Goal: Task Accomplishment & Management: Complete application form

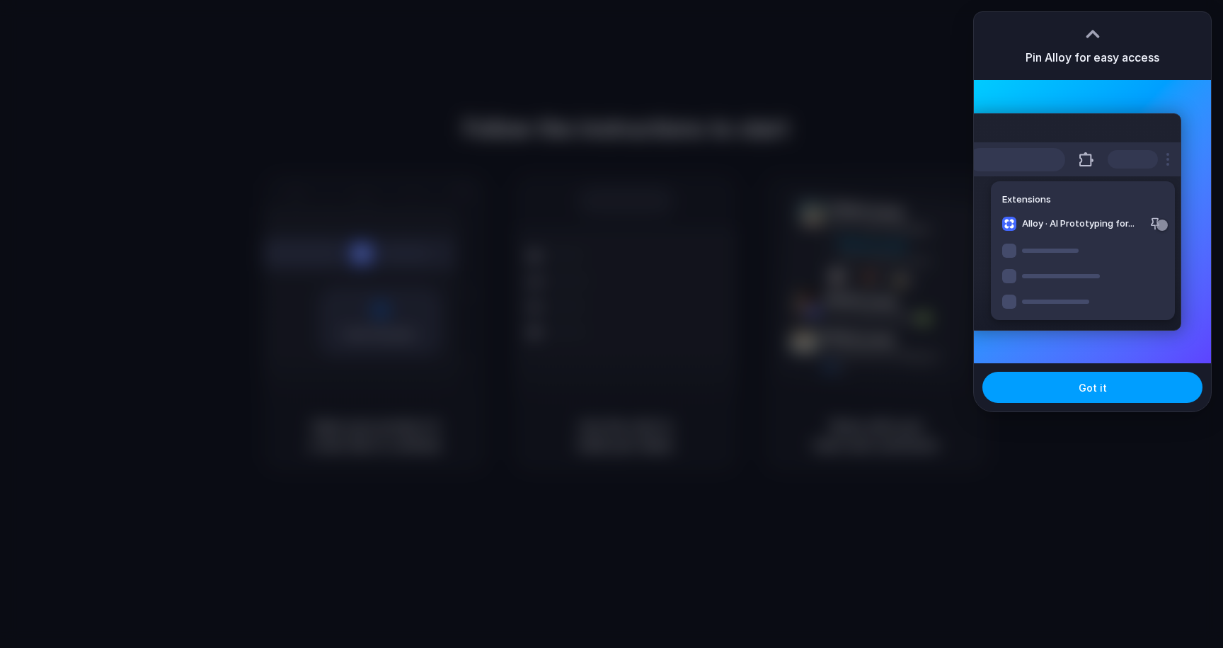
click at [1066, 387] on button "Got it" at bounding box center [1093, 387] width 220 height 31
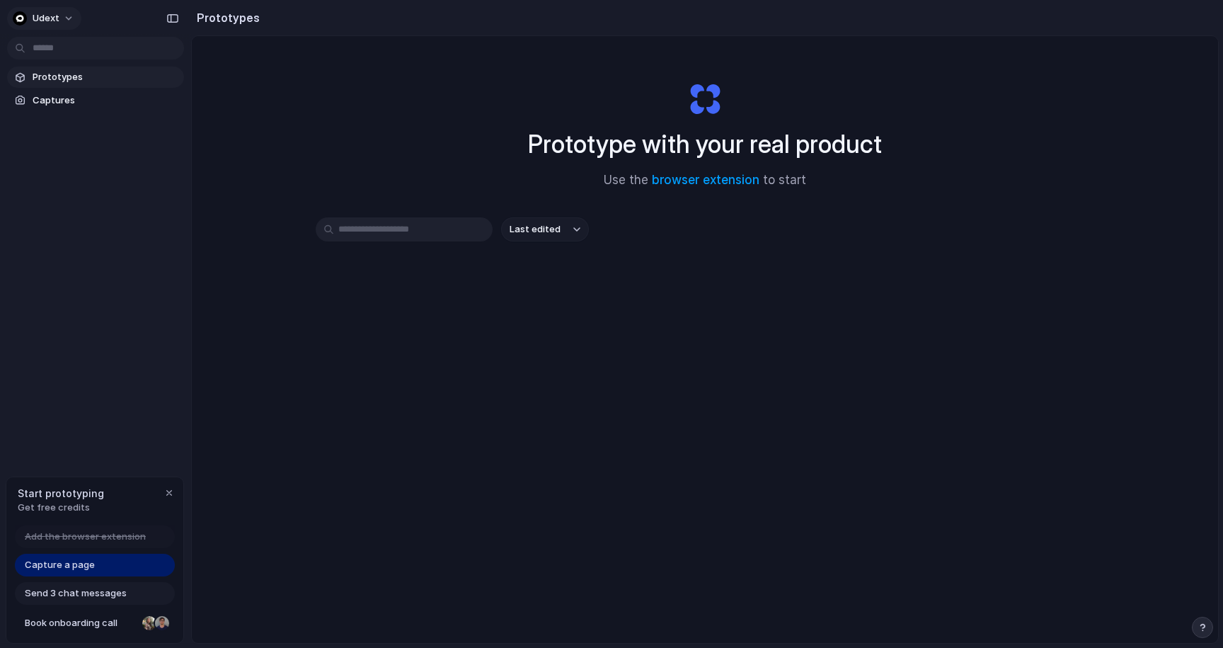
click at [41, 16] on span "Udext" at bounding box center [46, 18] width 27 height 14
click at [49, 16] on div "Settings Invite members Change theme Sign out" at bounding box center [611, 324] width 1223 height 648
click at [779, 207] on div "Prototype with your real product Use the browser extension to start Last edited" at bounding box center [705, 377] width 1027 height 682
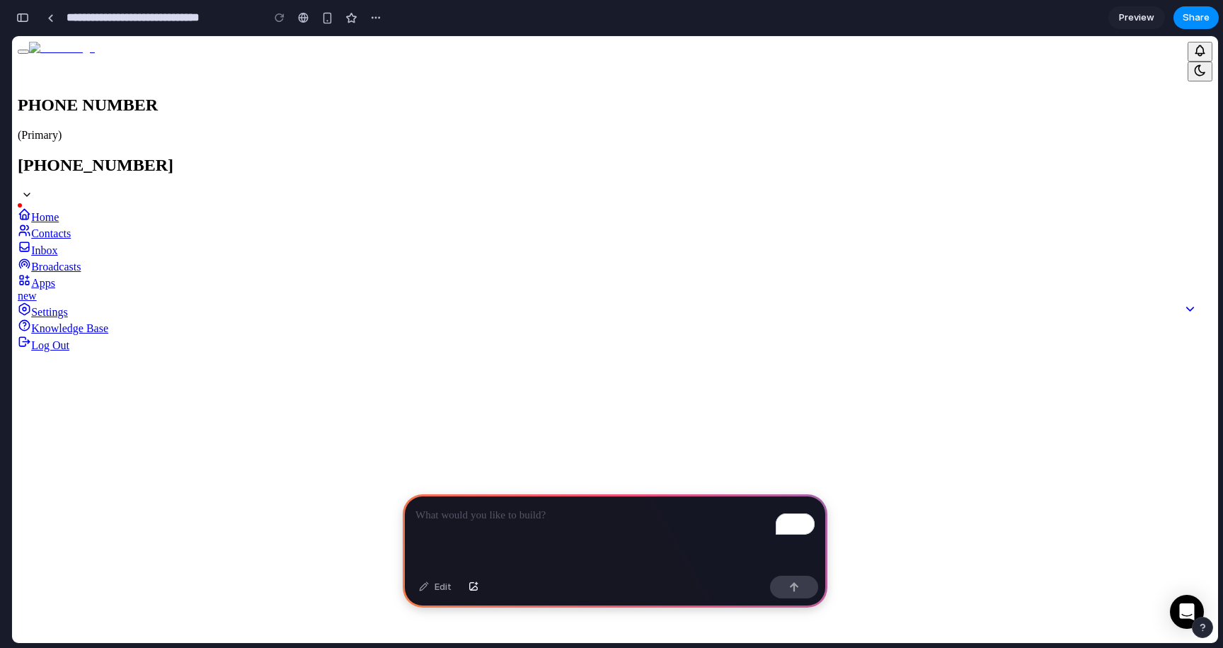
click at [58, 21] on link at bounding box center [50, 17] width 21 height 21
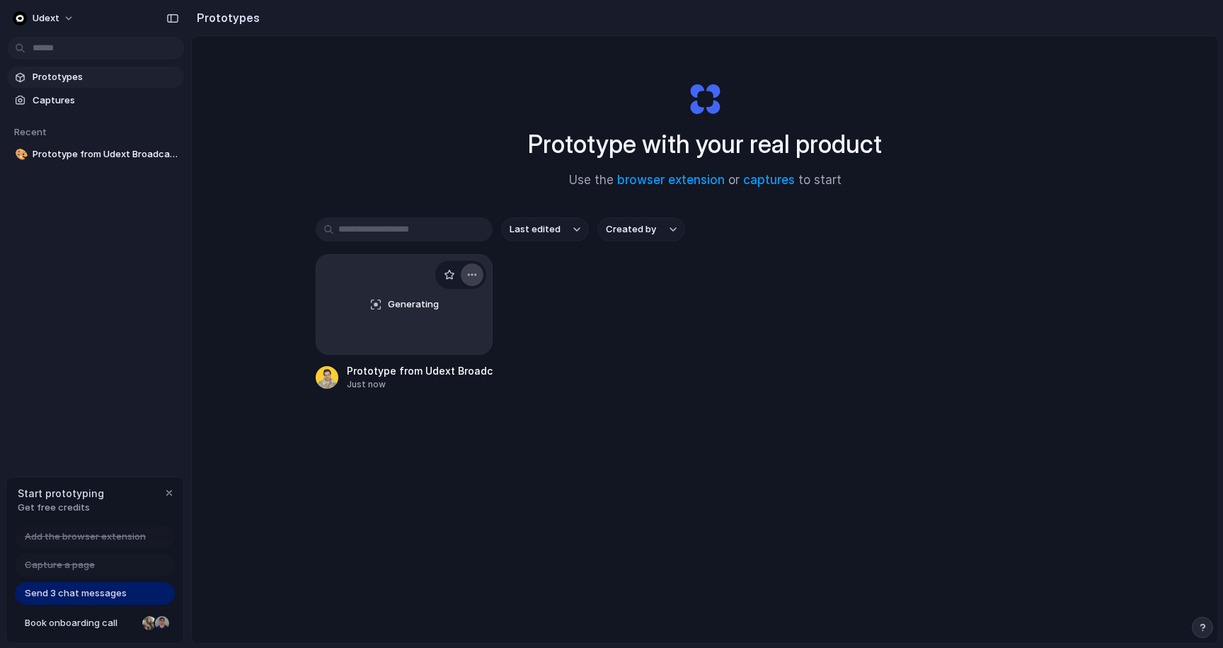
click at [478, 268] on button "button" at bounding box center [472, 274] width 23 height 23
click at [425, 374] on span "Delete" at bounding box center [419, 375] width 30 height 14
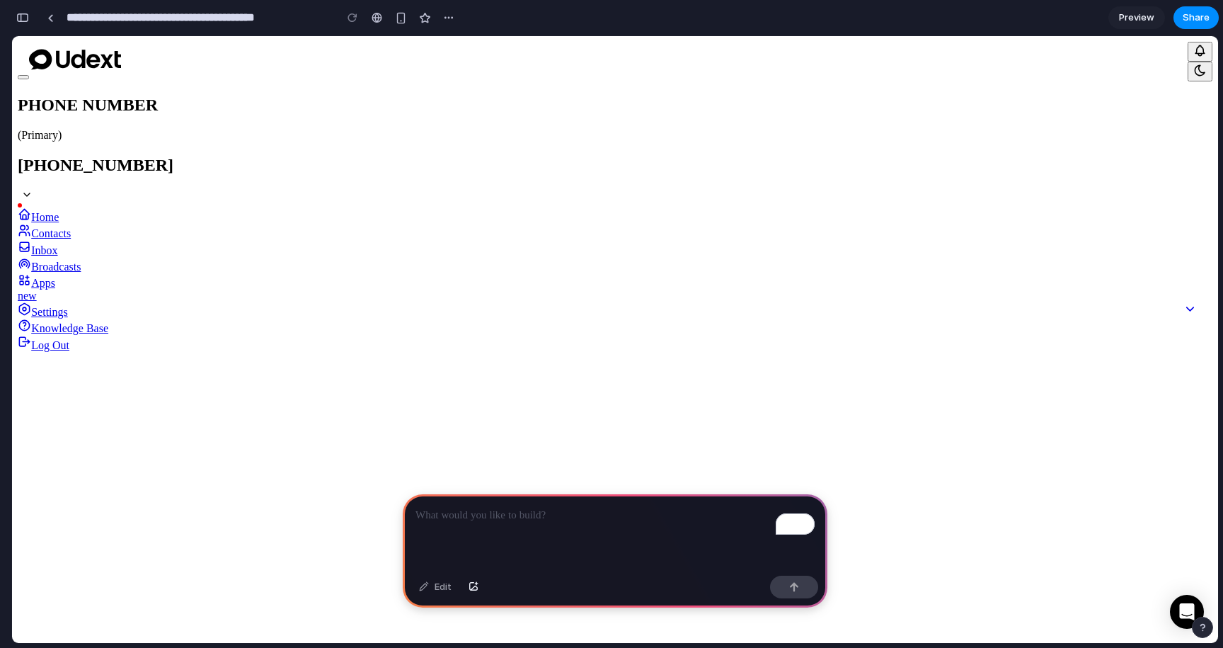
type input "**********"
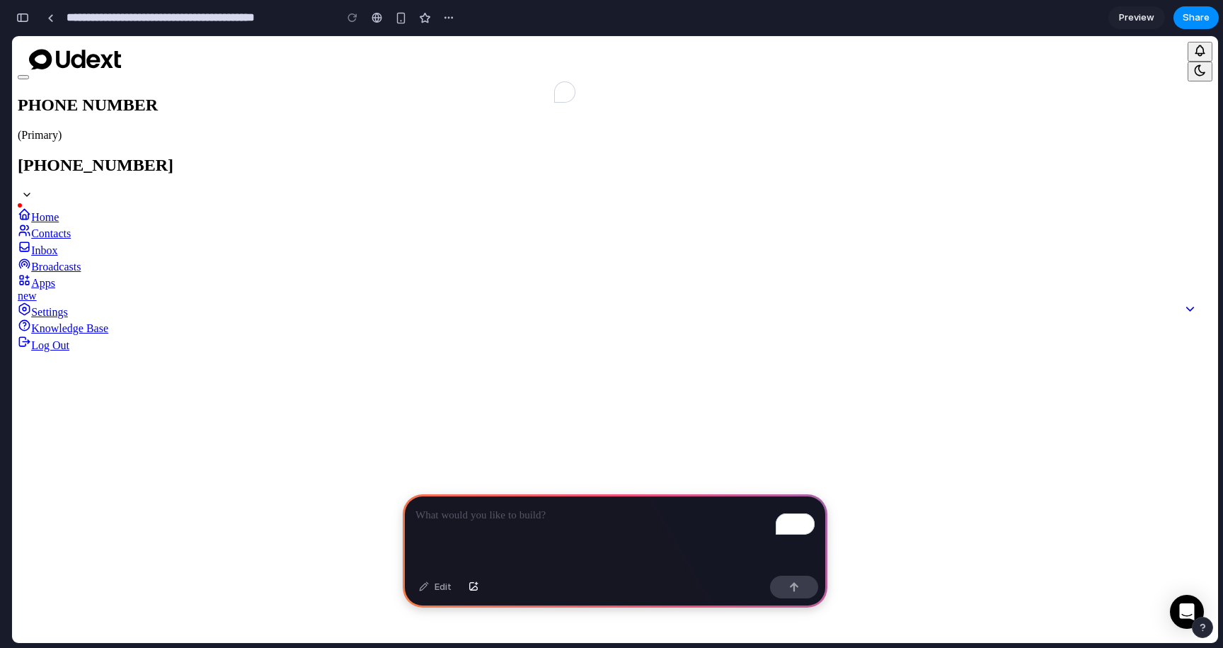
type textarea "*"
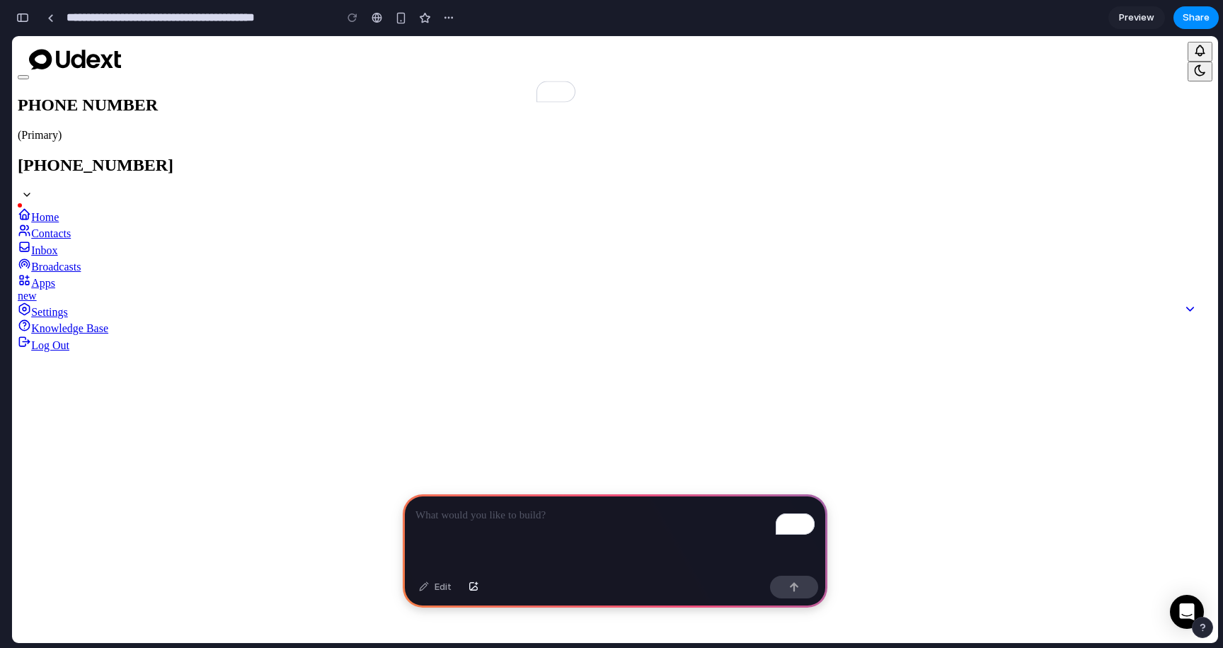
type textarea "**********"
click at [547, 516] on p "To enrich screen reader interactions, please activate Accessibility in Grammarl…" at bounding box center [615, 515] width 399 height 17
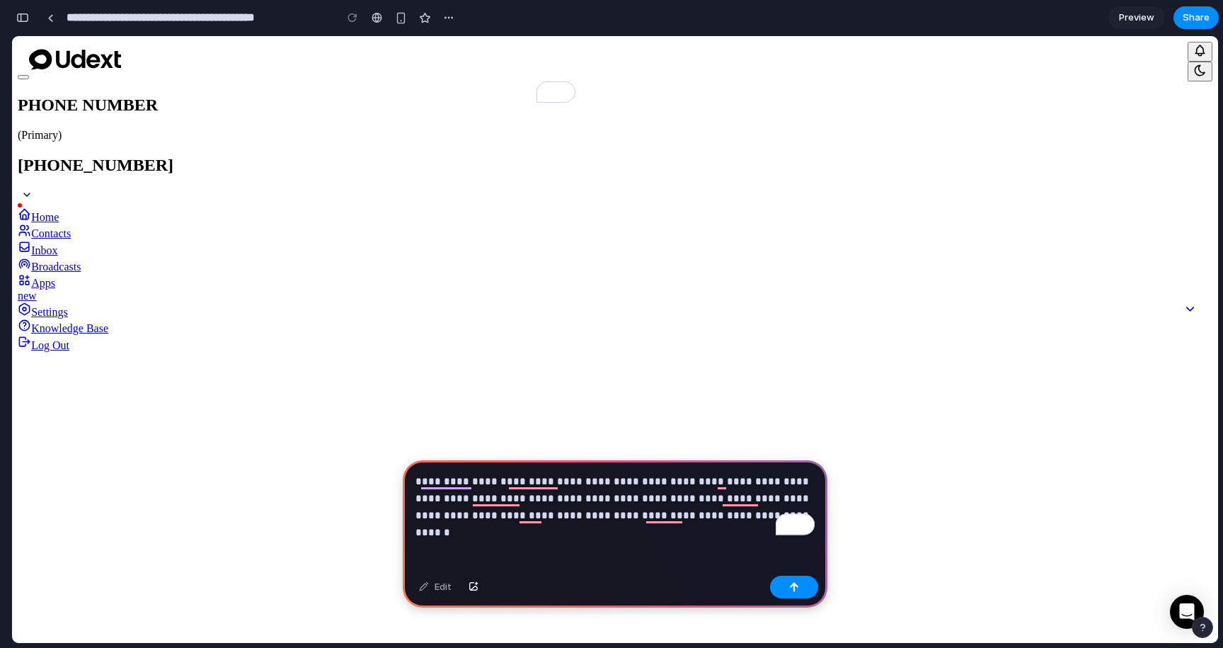
click at [708, 515] on p "**********" at bounding box center [615, 498] width 399 height 51
drag, startPoint x: 779, startPoint y: 521, endPoint x: 743, endPoint y: 523, distance: 35.5
click at [743, 523] on div "**********" at bounding box center [615, 515] width 425 height 110
click at [750, 520] on p "**********" at bounding box center [615, 498] width 399 height 51
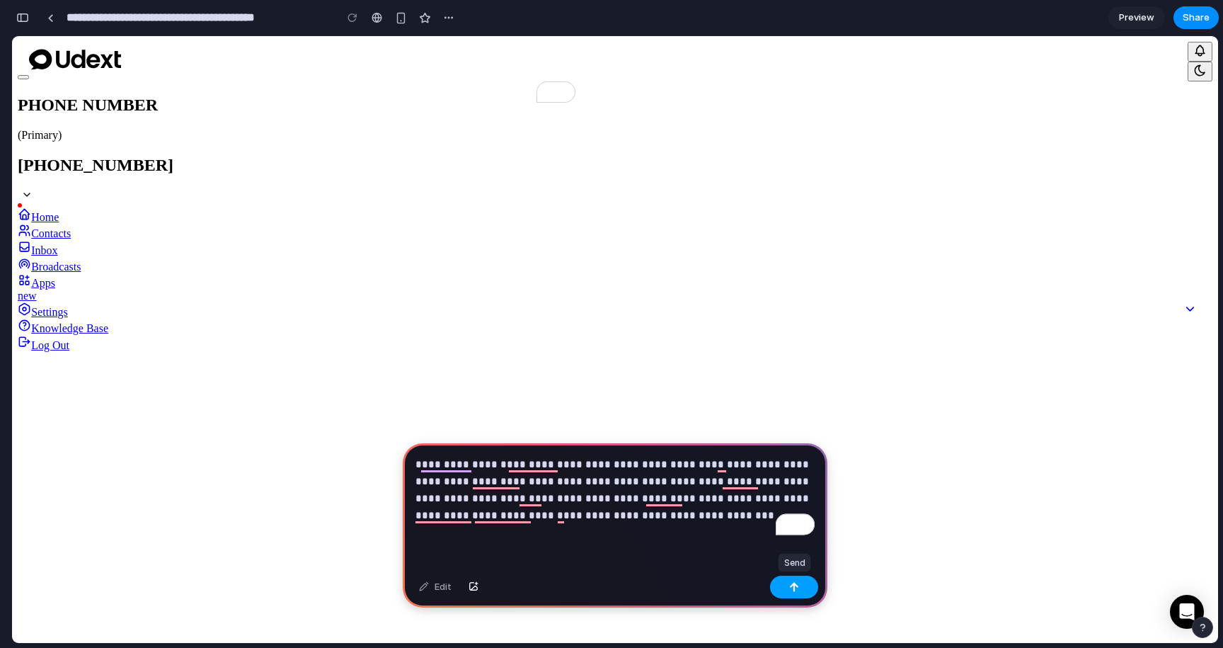
click at [790, 590] on div "button" at bounding box center [794, 587] width 10 height 10
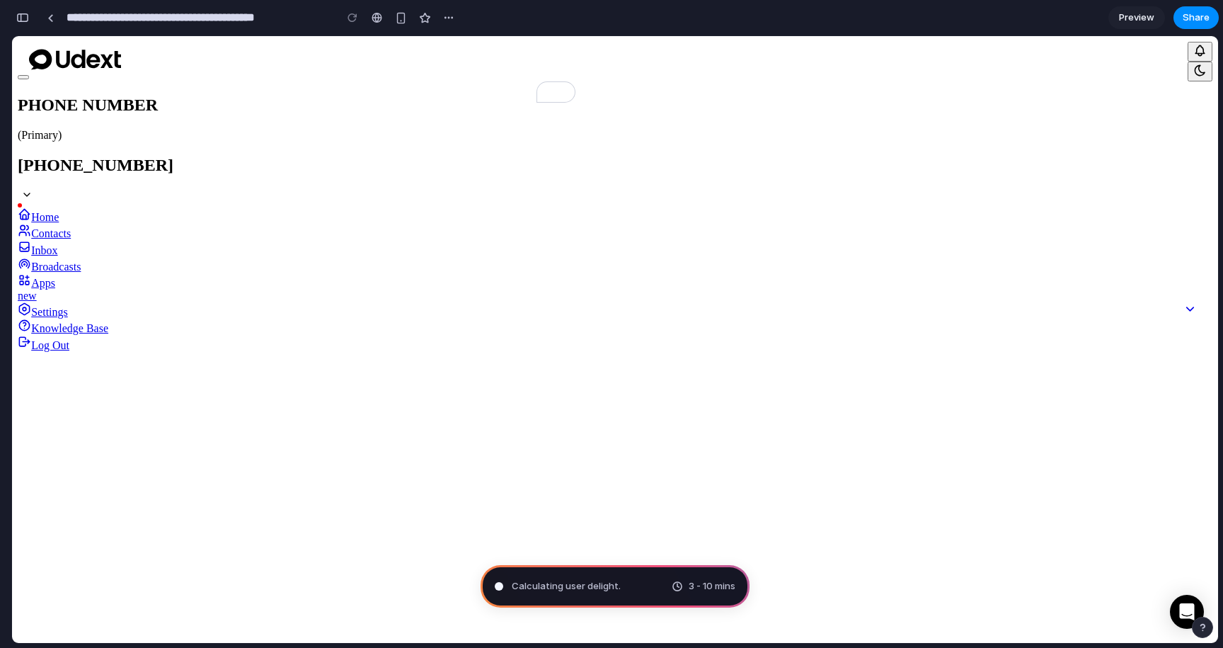
type input "**********"
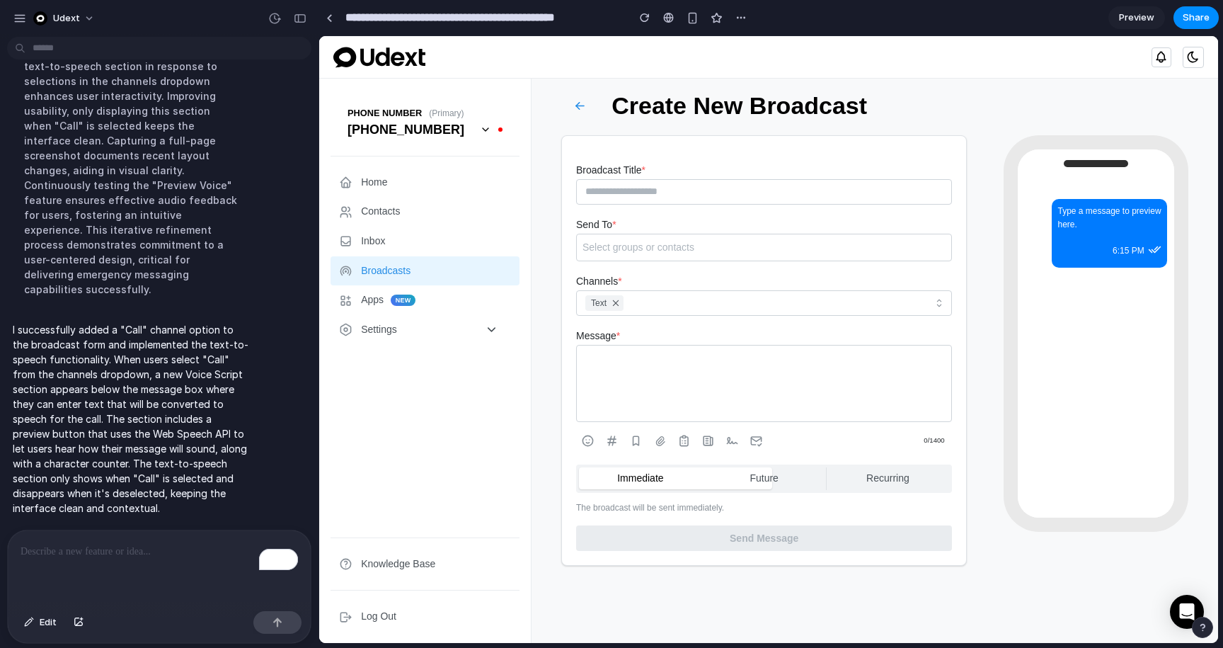
scroll to position [178, 0]
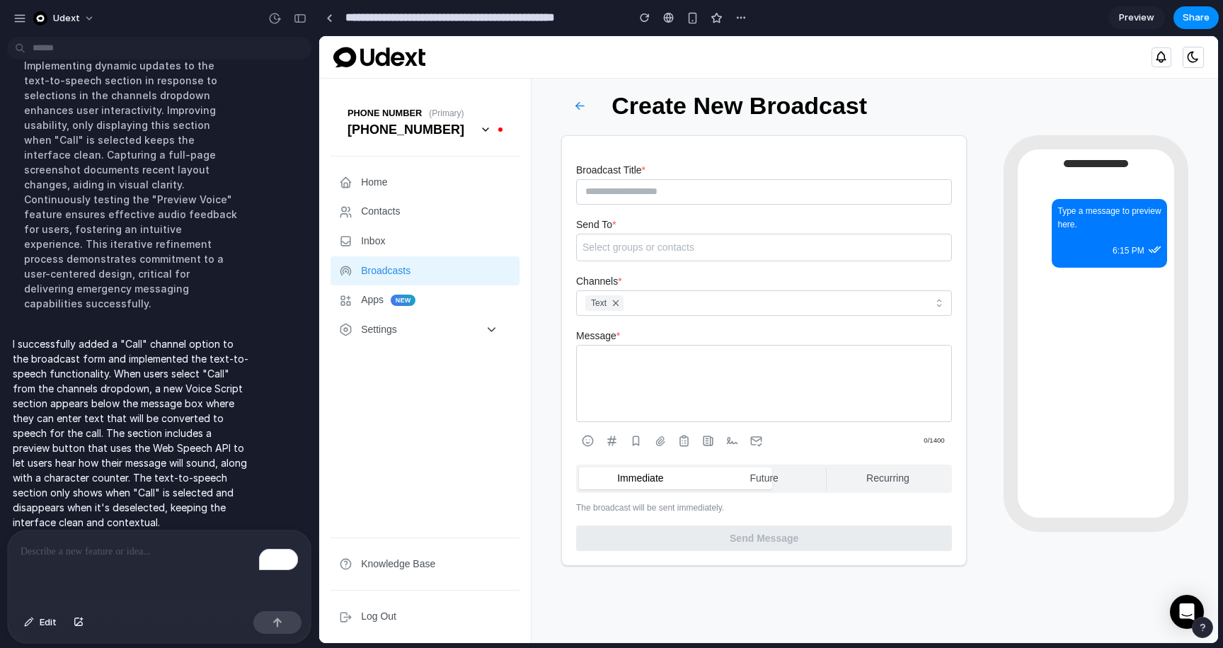
click at [702, 309] on div "Text" at bounding box center [754, 303] width 344 height 24
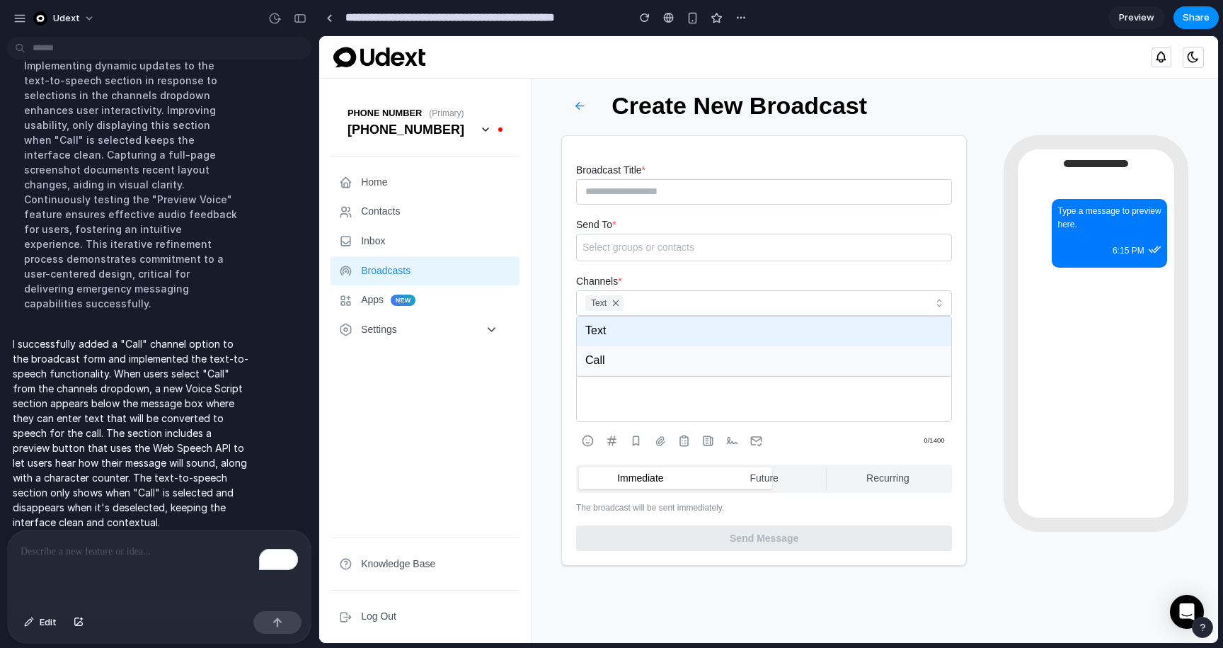
click at [677, 357] on div "Call" at bounding box center [764, 361] width 374 height 30
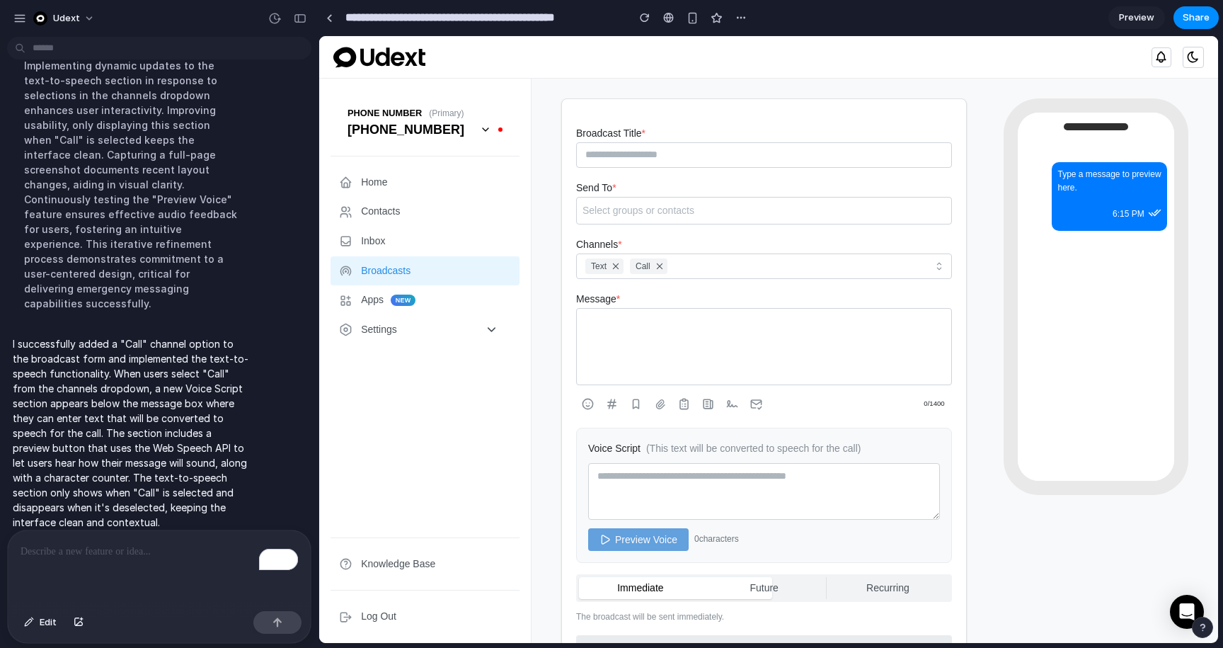
scroll to position [88, 0]
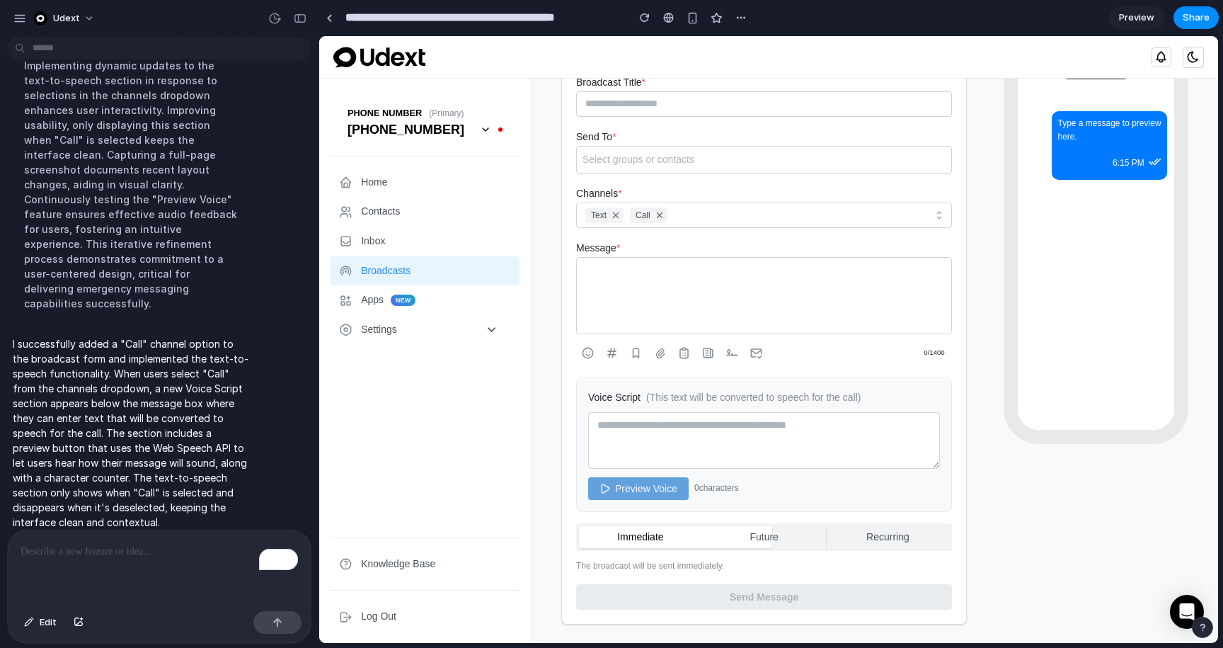
click at [726, 432] on textarea at bounding box center [764, 440] width 352 height 57
type textarea "*********"
click at [653, 481] on button "Preview Voice" at bounding box center [638, 488] width 101 height 23
click at [662, 486] on button "Preview Voice" at bounding box center [638, 488] width 101 height 23
click at [671, 278] on textarea "Message *" at bounding box center [764, 295] width 376 height 77
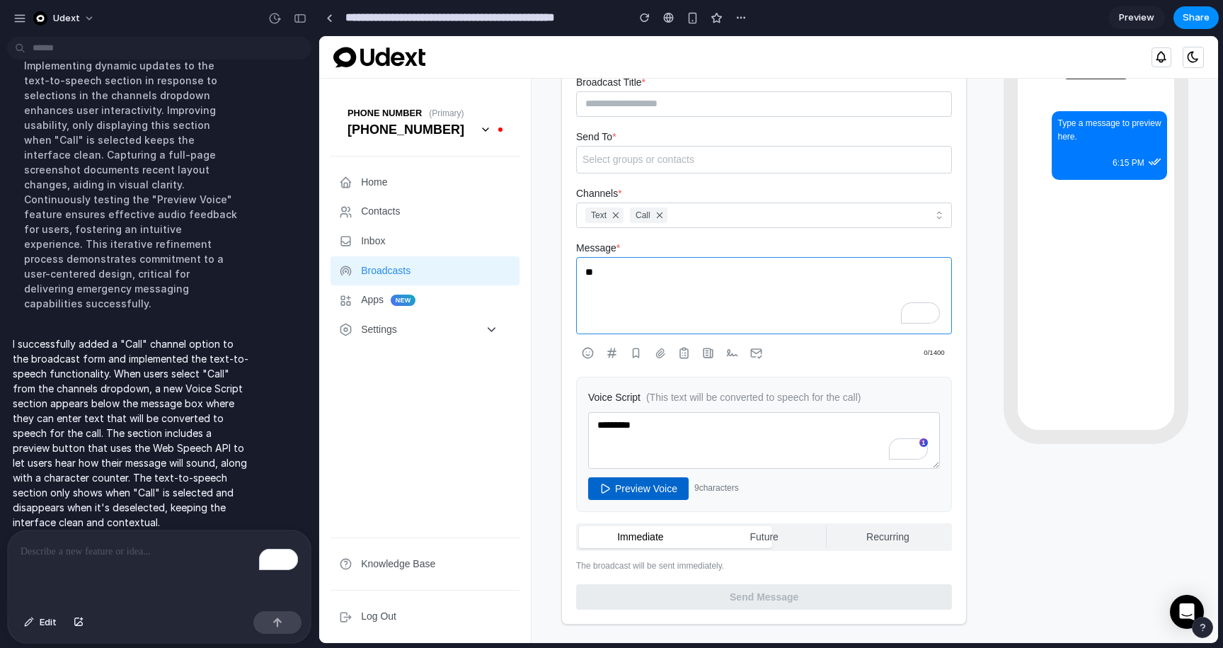
type textarea "**"
click at [652, 428] on textarea "*********" at bounding box center [764, 440] width 352 height 57
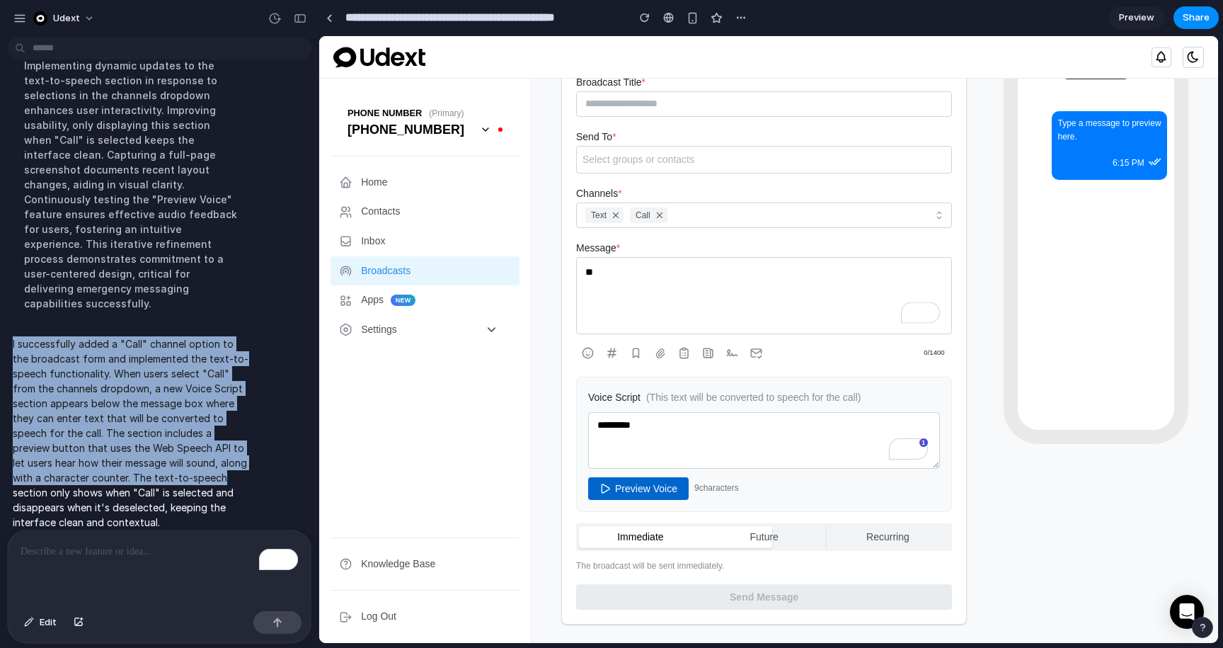
drag, startPoint x: 248, startPoint y: 460, endPoint x: 0, endPoint y: 317, distance: 286.1
click at [0, 328] on div "I successfully added a "Call" channel option to the broadcast form and implemen…" at bounding box center [155, 433] width 310 height 210
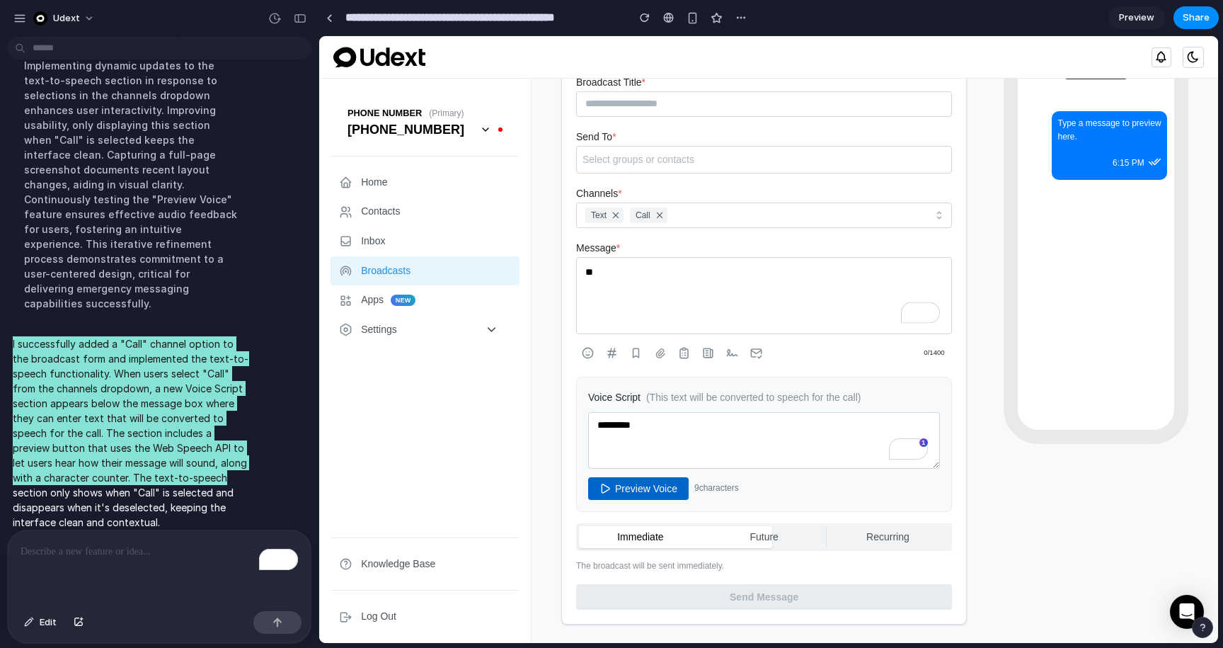
click at [707, 433] on textarea "*********" at bounding box center [764, 440] width 352 height 57
click at [706, 433] on textarea "**********" at bounding box center [764, 440] width 352 height 57
paste textarea "**********"
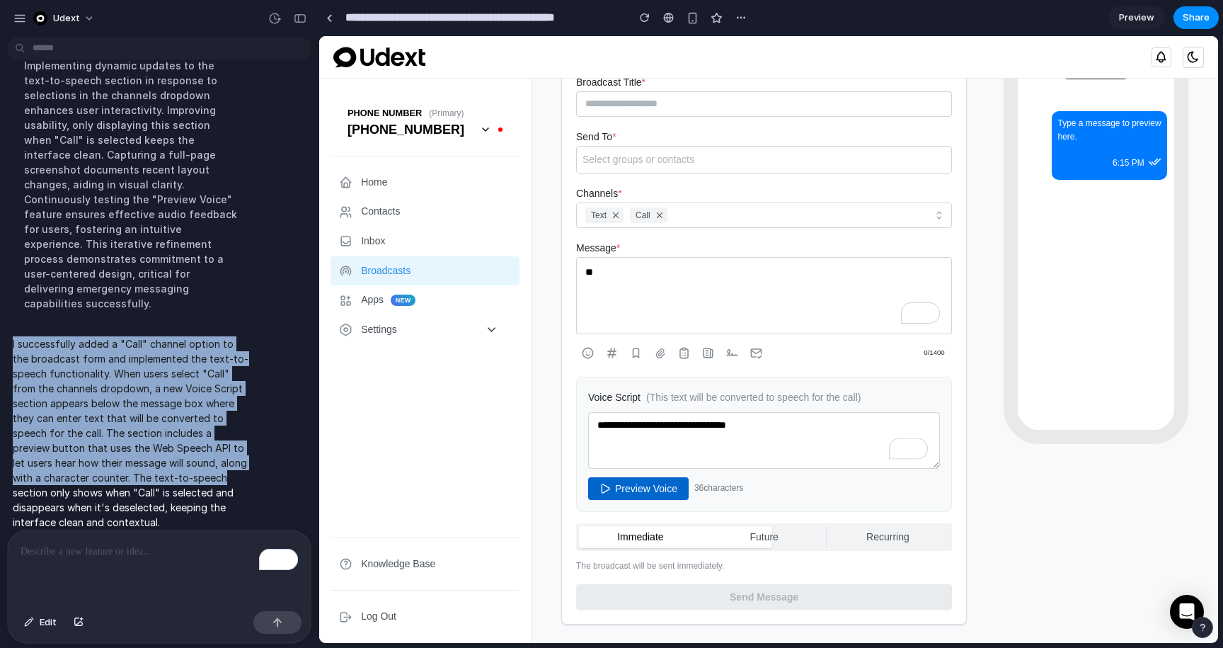
click at [183, 390] on p "I successfully added a "Call" channel option to the broadcast form and implemen…" at bounding box center [131, 432] width 236 height 193
drag, startPoint x: 249, startPoint y: 445, endPoint x: 0, endPoint y: 322, distance: 277.7
click at [0, 328] on div "I successfully added a "Call" channel option to the broadcast form and implemen…" at bounding box center [155, 433] width 310 height 210
copy p "I successfully added a "Call" channel option to the broadcast form and implemen…"
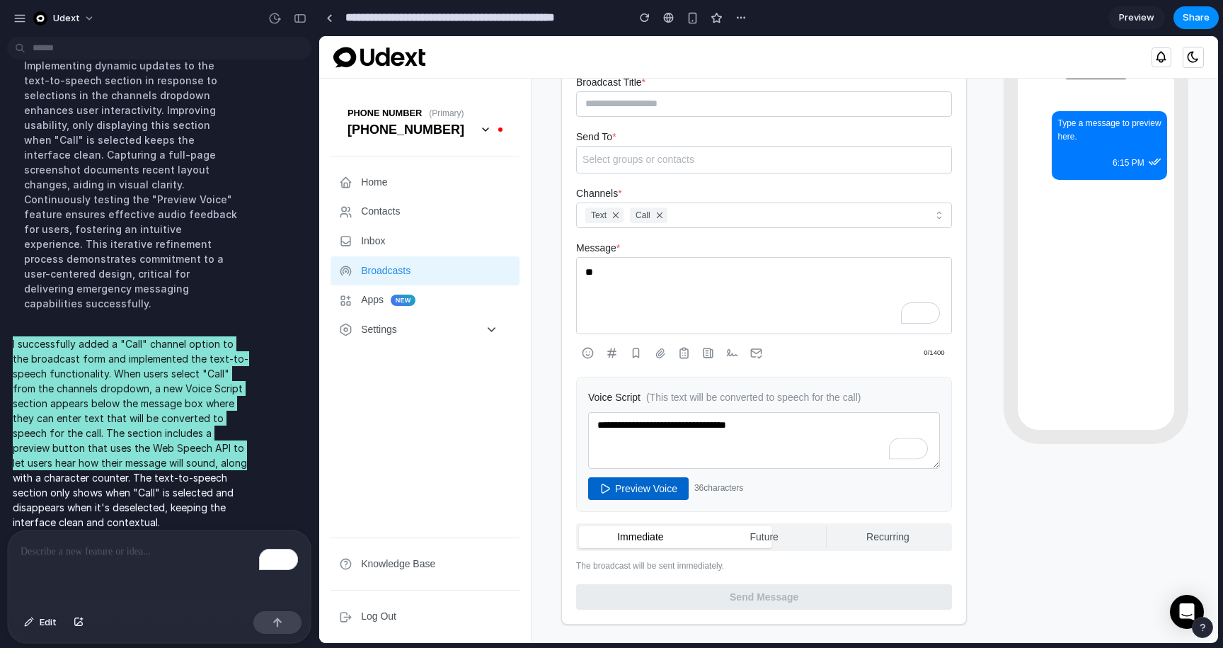
click at [630, 439] on textarea "**********" at bounding box center [764, 440] width 352 height 57
paste textarea "**********"
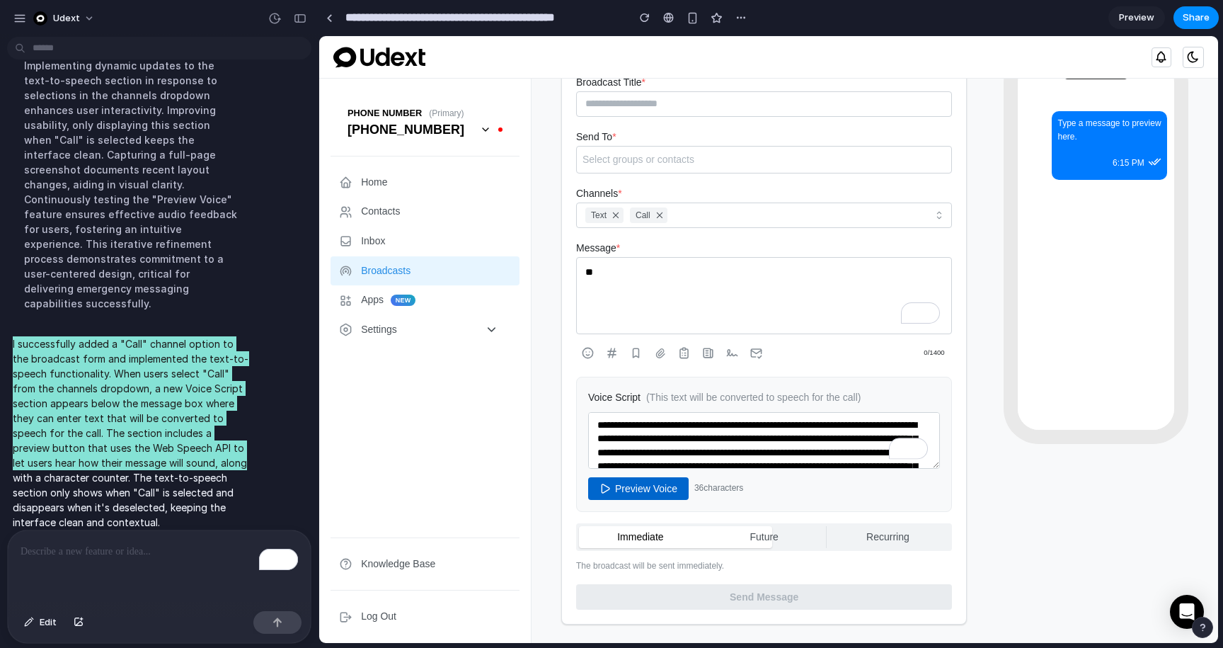
scroll to position [33, 0]
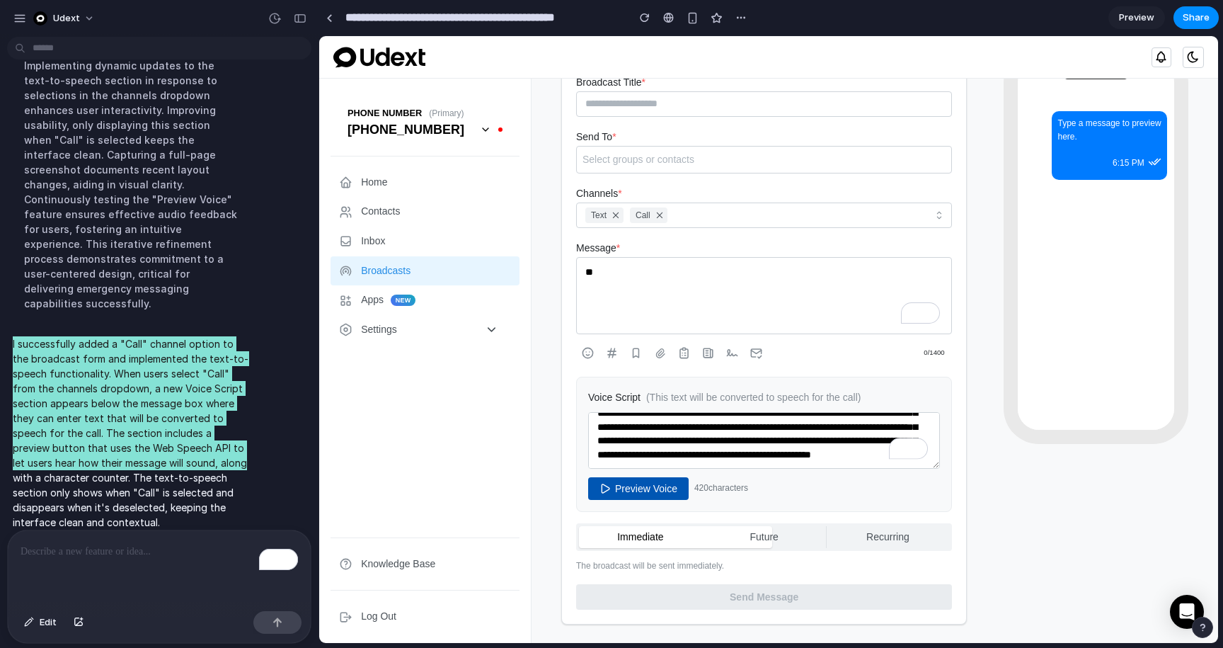
type textarea "**********"
click at [622, 479] on button "Preview Voice" at bounding box center [638, 488] width 101 height 23
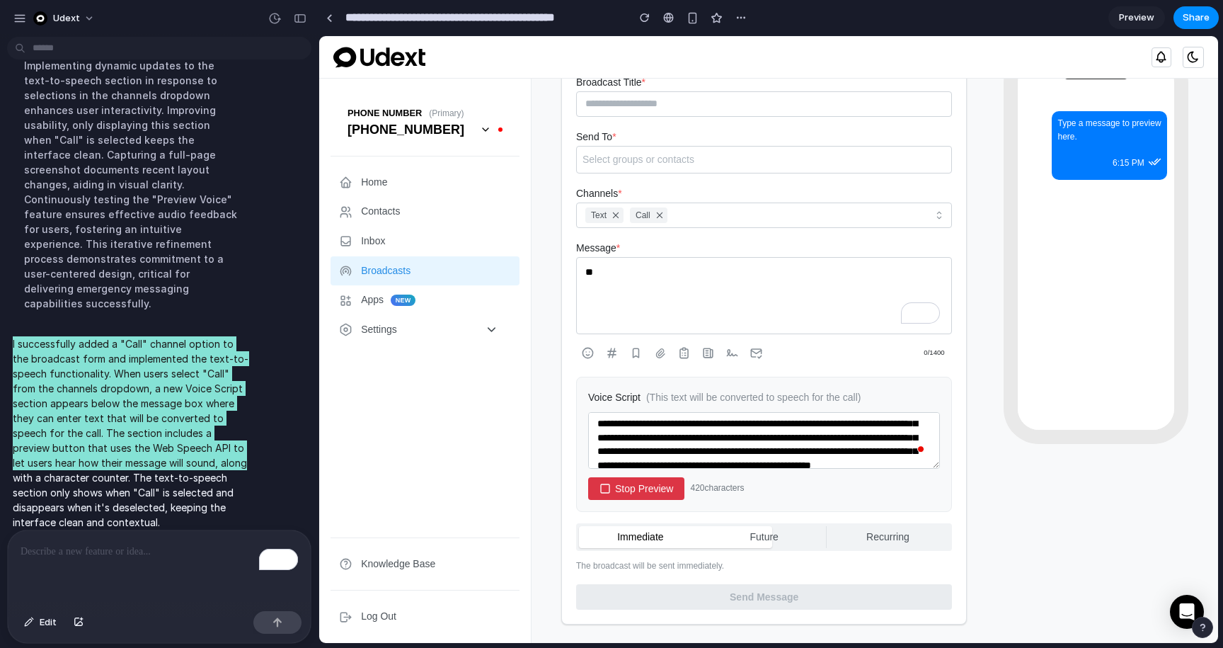
scroll to position [0, 0]
drag, startPoint x: 651, startPoint y: 445, endPoint x: 590, endPoint y: 413, distance: 69.0
click at [590, 413] on textarea "**********" at bounding box center [764, 440] width 352 height 57
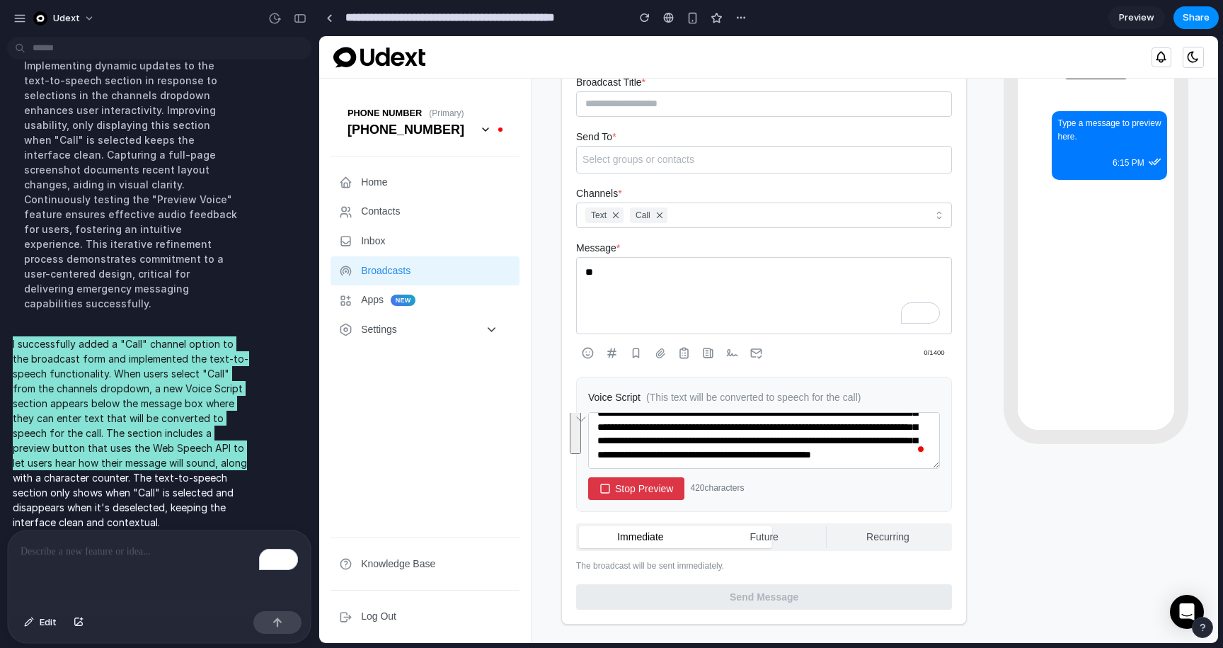
scroll to position [27, 0]
click at [636, 480] on button "Stop Preview" at bounding box center [636, 488] width 96 height 23
click at [799, 525] on div "Immediate Future Recurring" at bounding box center [764, 537] width 376 height 28
click at [794, 537] on label "Future" at bounding box center [764, 537] width 123 height 23
click at [857, 526] on label "Recurring" at bounding box center [888, 537] width 123 height 23
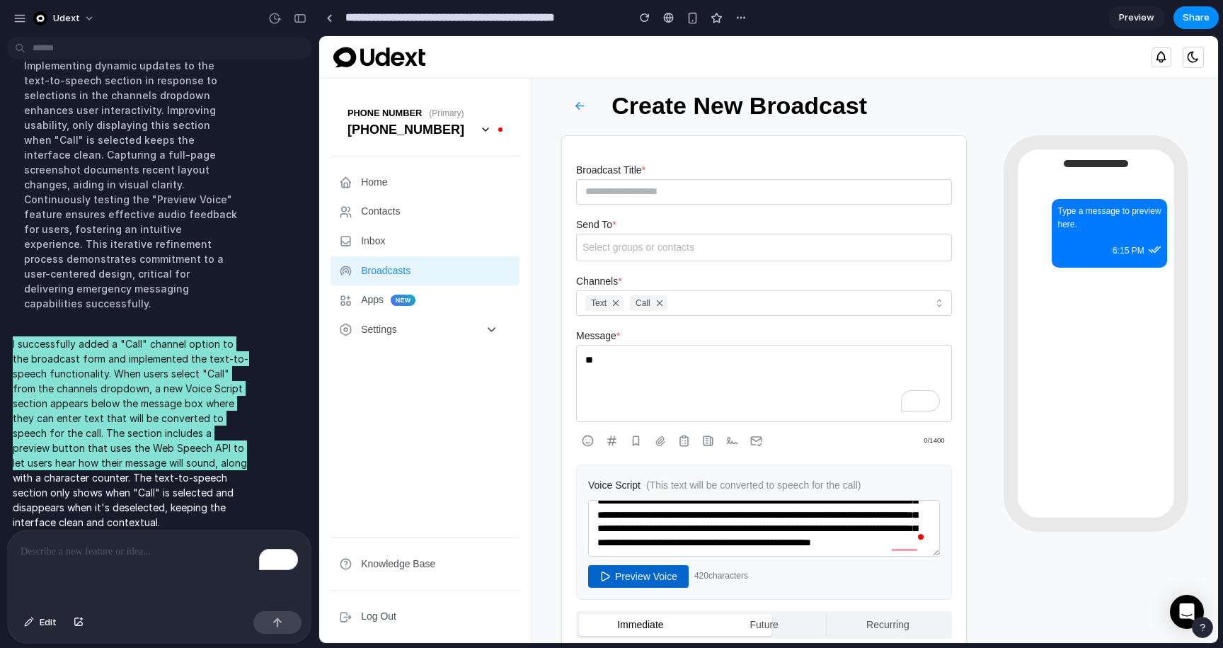
scroll to position [88, 0]
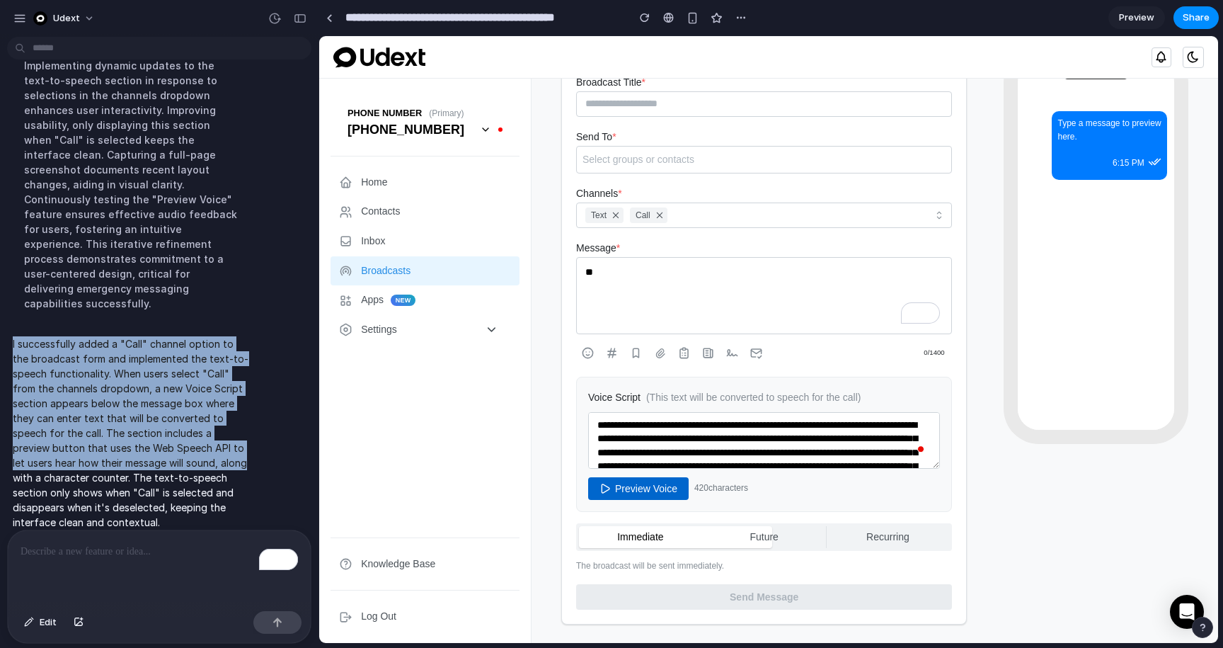
scroll to position [39, 0]
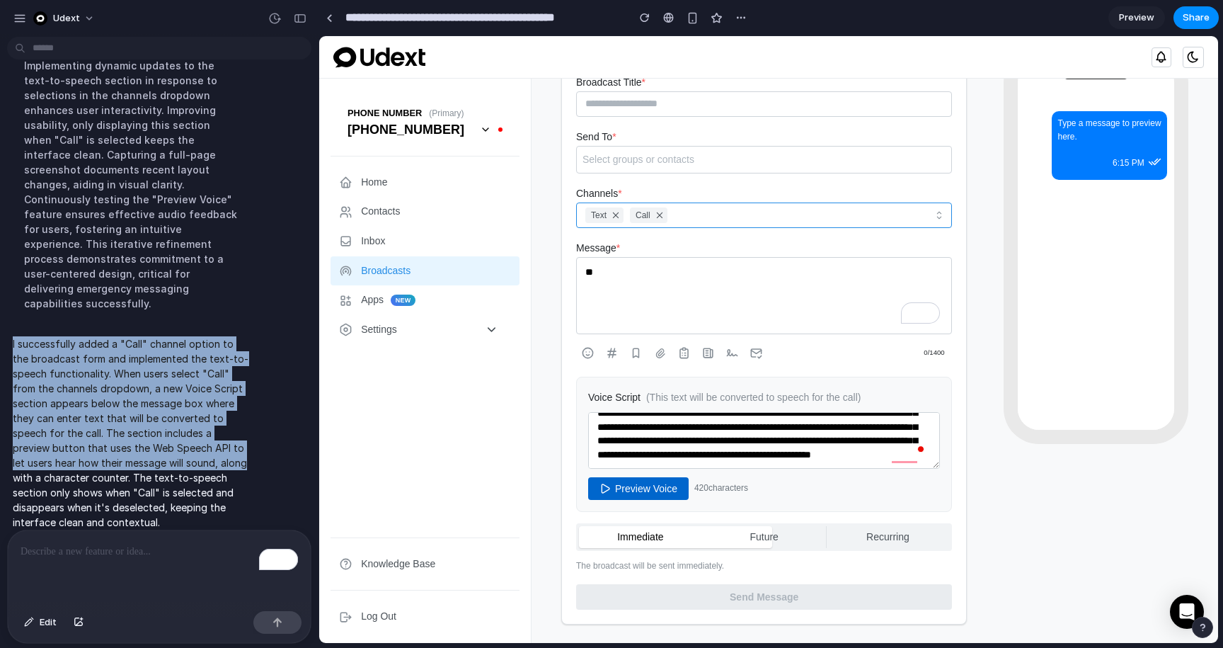
click at [665, 216] on icon "button" at bounding box center [660, 215] width 10 height 10
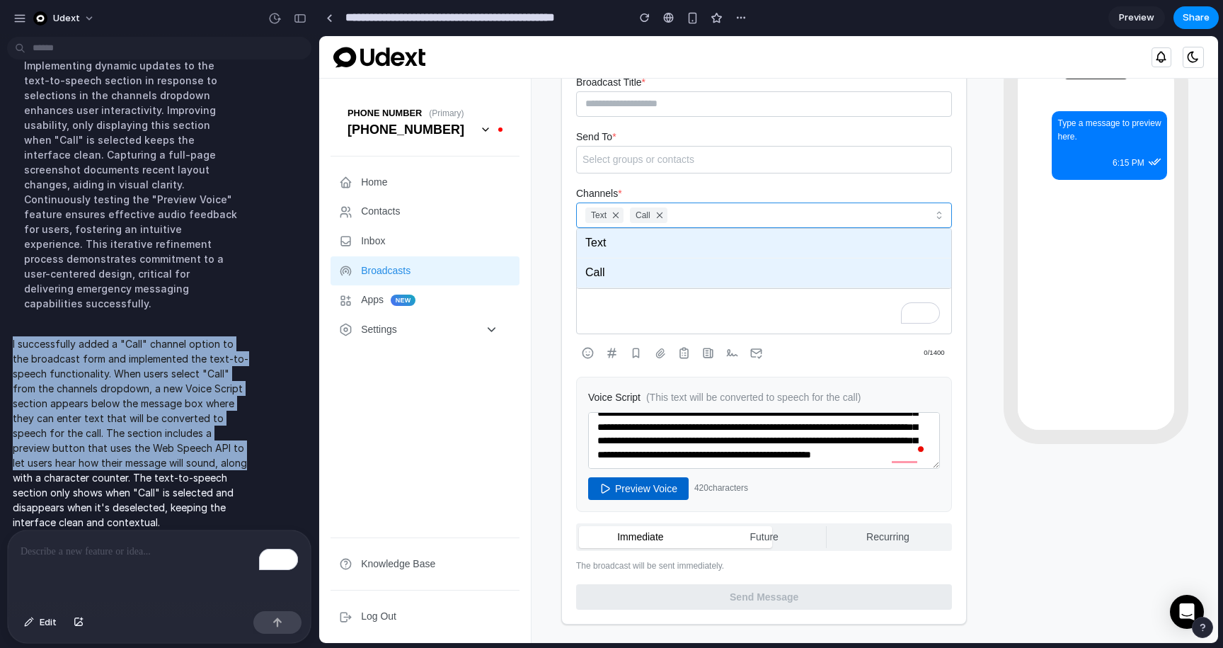
click at [662, 212] on icon "button" at bounding box center [660, 215] width 10 height 10
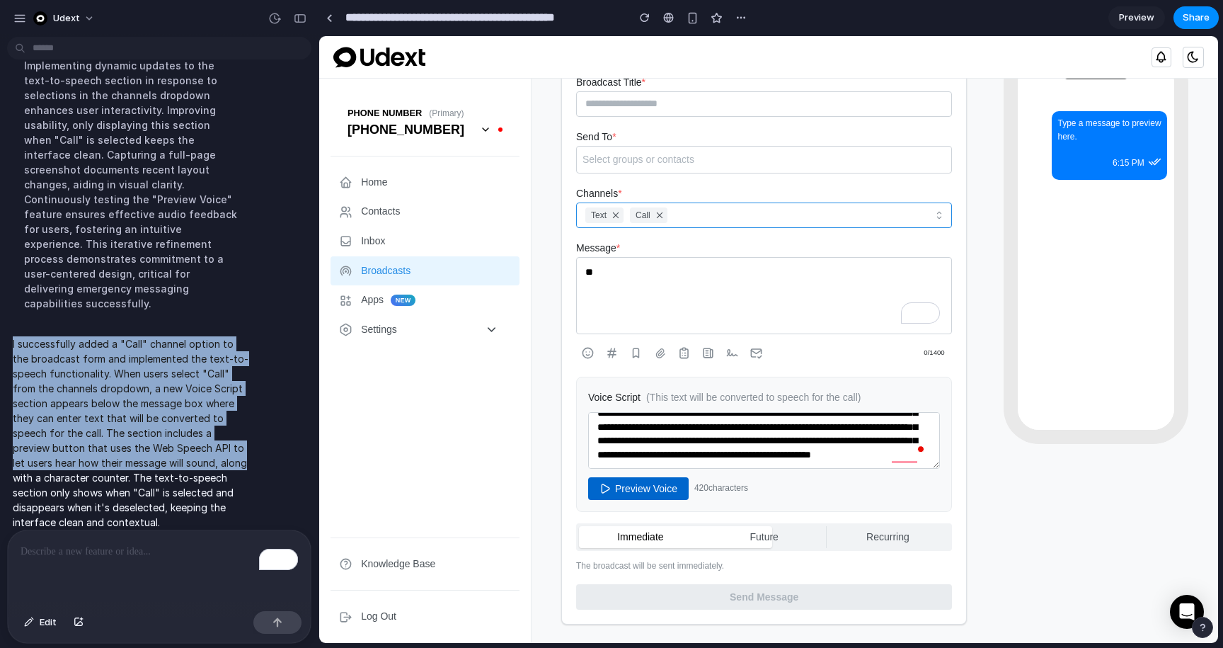
click at [659, 217] on icon "button" at bounding box center [660, 215] width 10 height 10
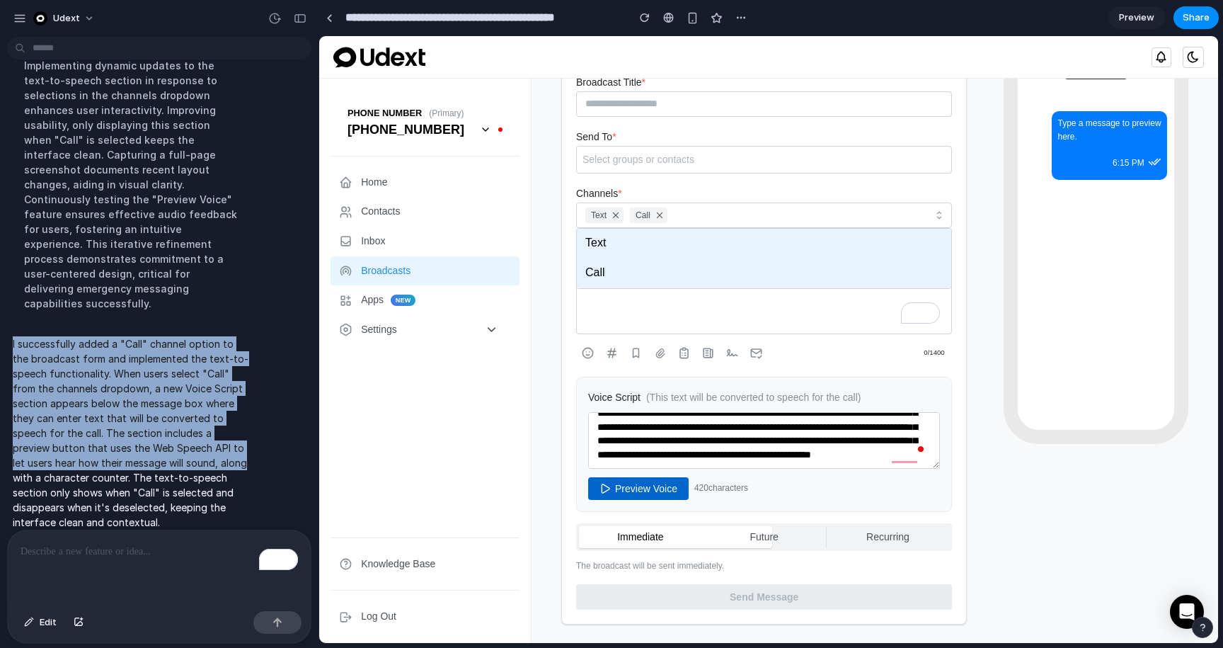
click at [627, 250] on div "Text" at bounding box center [764, 244] width 374 height 30
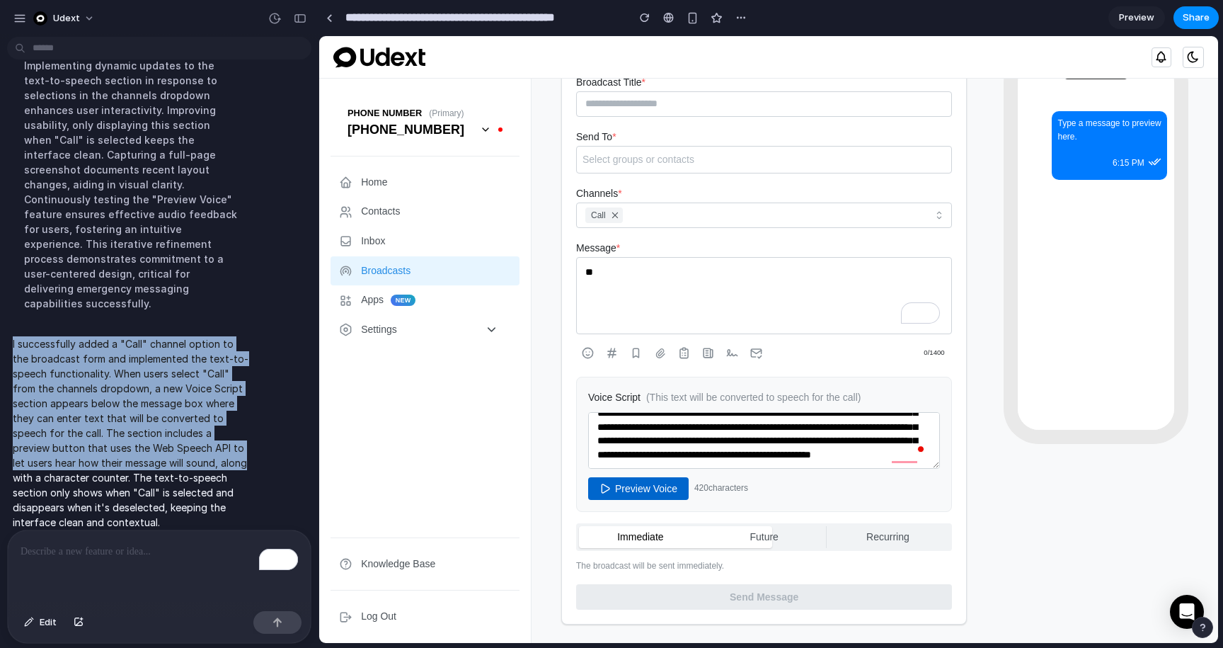
click at [630, 205] on div "Call" at bounding box center [754, 215] width 344 height 24
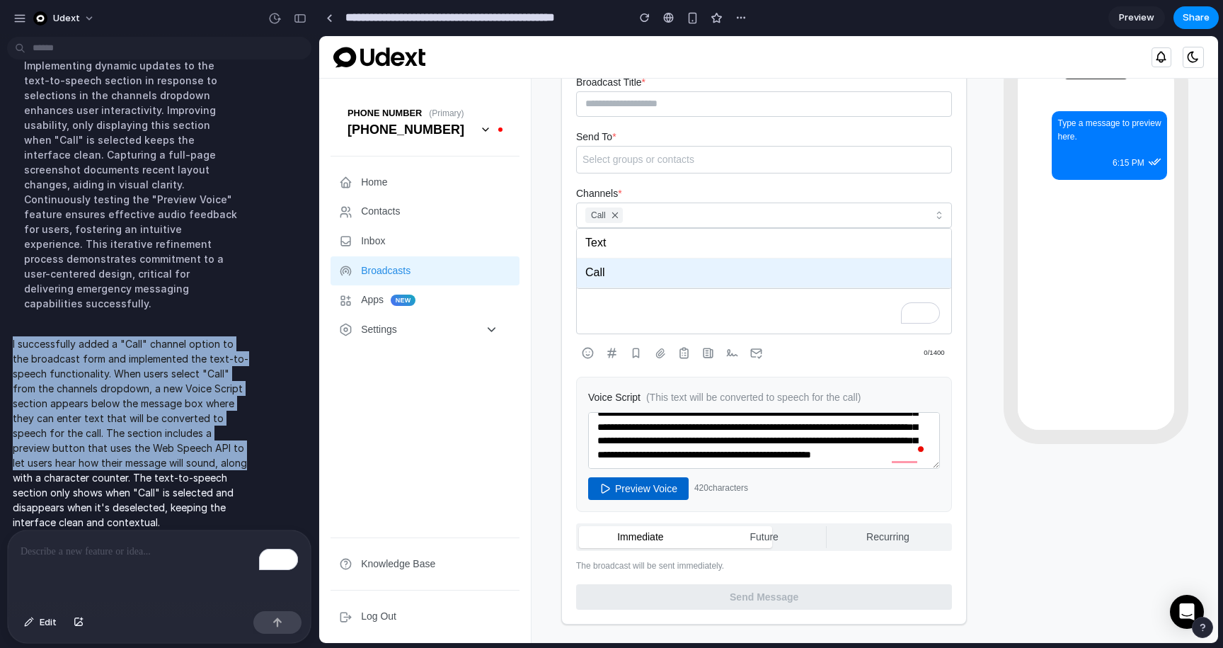
click at [619, 258] on div "Call" at bounding box center [764, 273] width 374 height 30
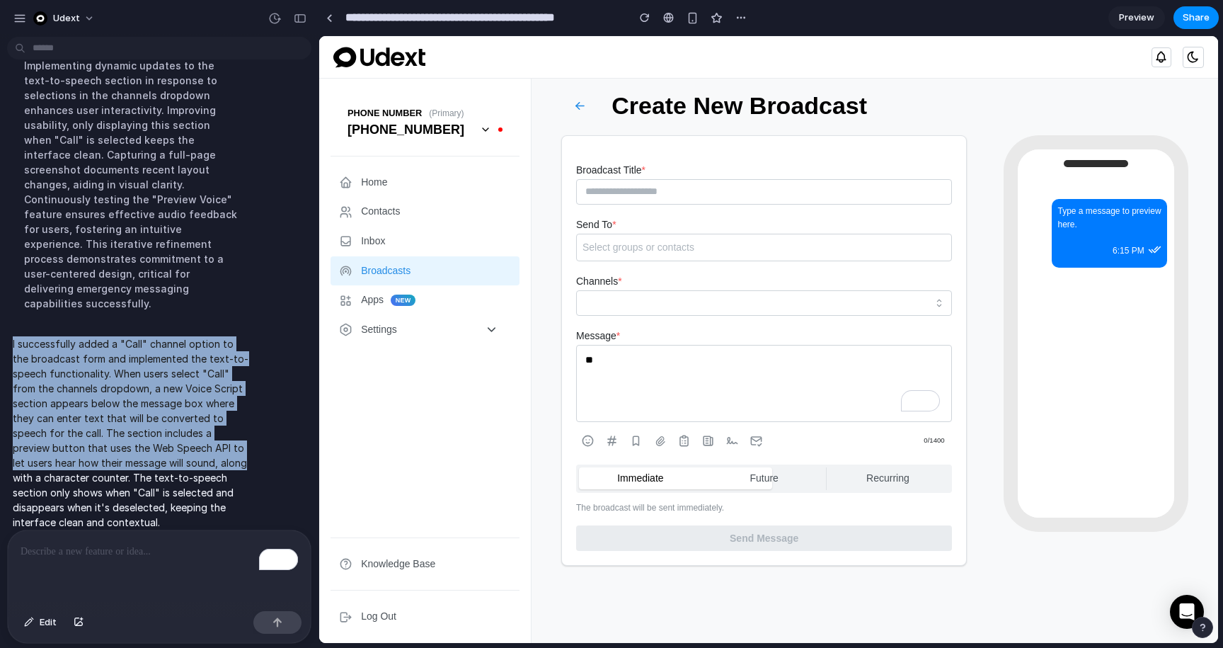
scroll to position [0, 0]
click at [628, 251] on div "Select groups or contacts" at bounding box center [764, 248] width 363 height 16
click at [626, 244] on div "Select groups or contacts" at bounding box center [764, 248] width 363 height 16
click at [670, 242] on div "Select groups or contacts" at bounding box center [764, 248] width 363 height 16
click at [629, 286] on div "Channels *" at bounding box center [764, 294] width 376 height 43
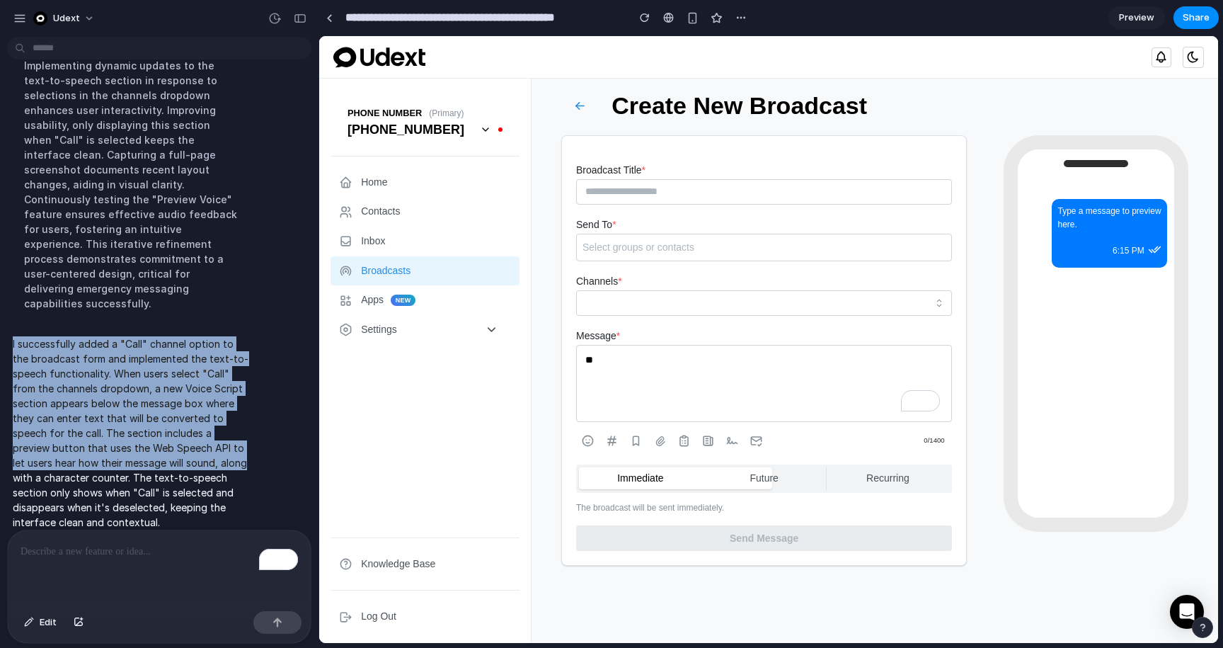
click at [619, 302] on div at bounding box center [754, 303] width 344 height 24
click at [604, 331] on div "Text" at bounding box center [764, 331] width 374 height 30
click at [631, 299] on div "Text" at bounding box center [754, 303] width 344 height 24
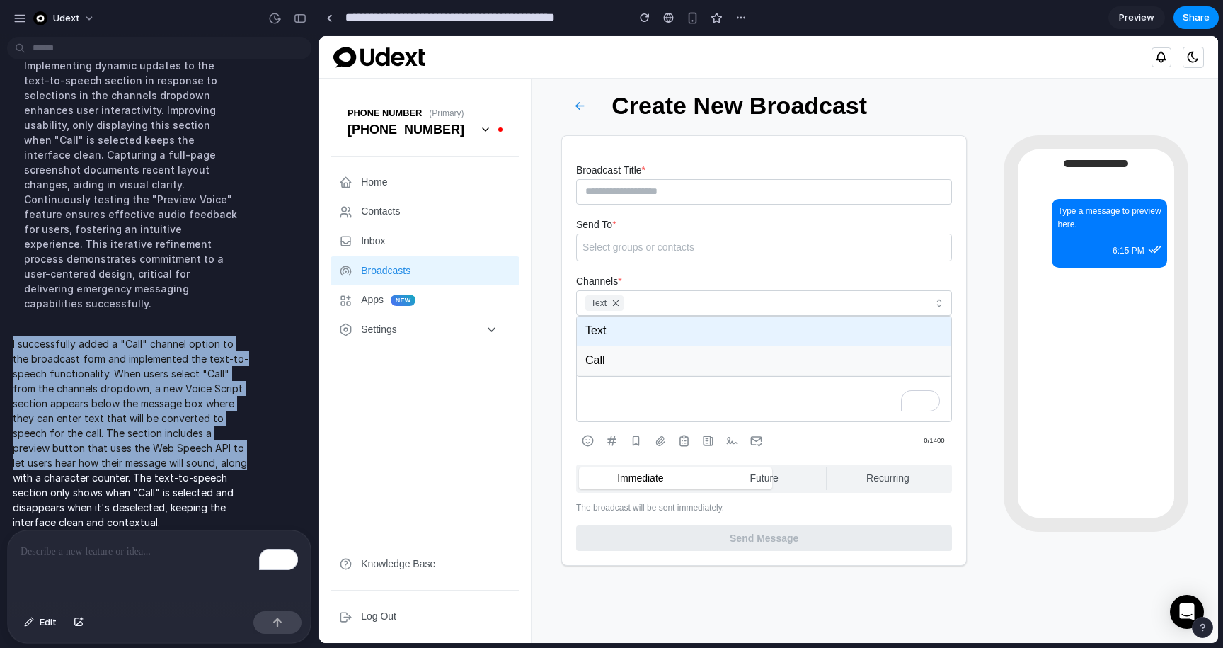
click at [615, 358] on div "Call" at bounding box center [764, 361] width 374 height 30
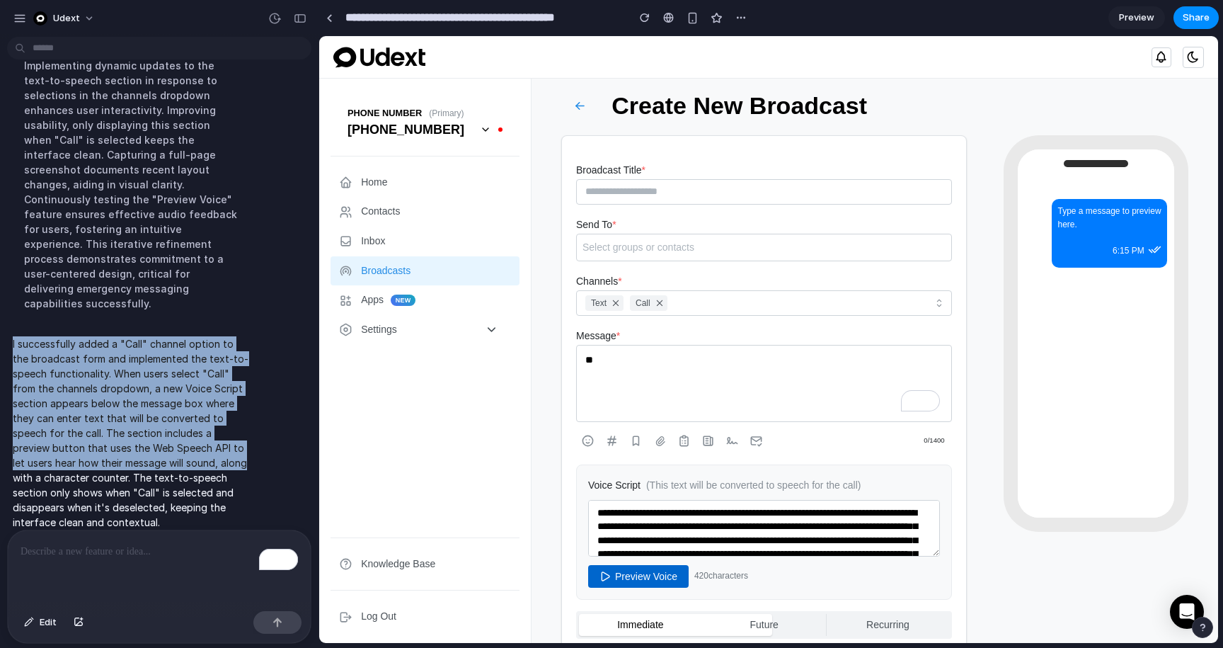
click at [671, 255] on div "Select groups or contacts" at bounding box center [764, 248] width 376 height 28
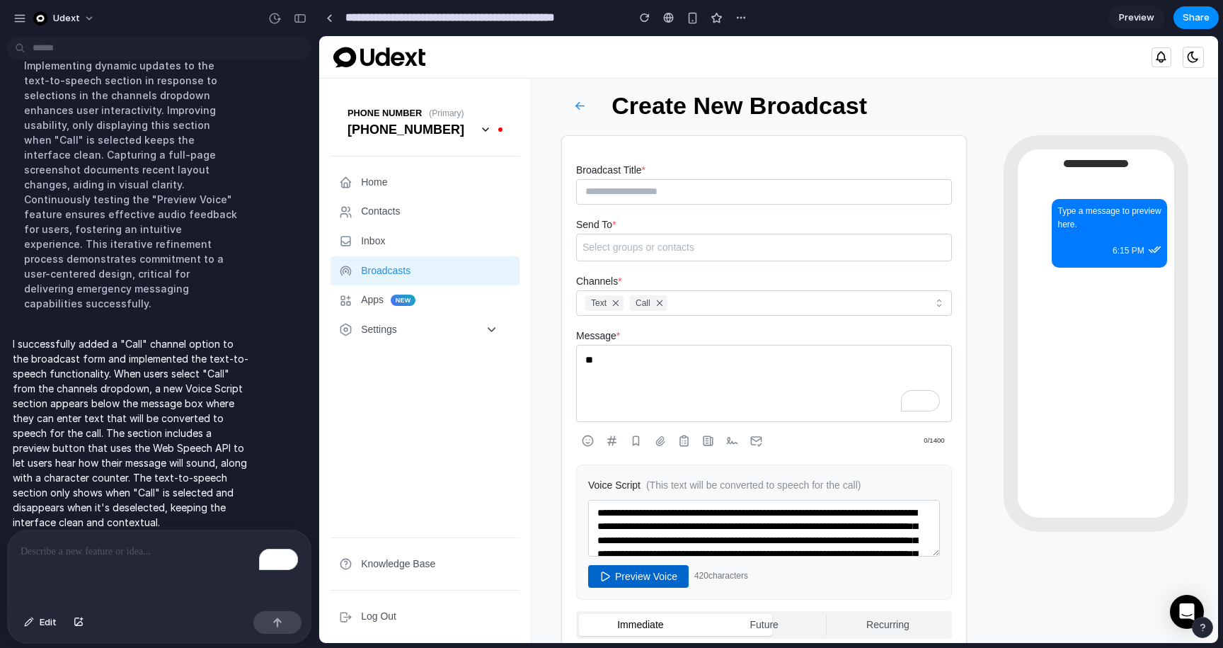
click at [74, 548] on p "To enrich screen reader interactions, please activate Accessibility in Grammarl…" at bounding box center [160, 551] width 278 height 17
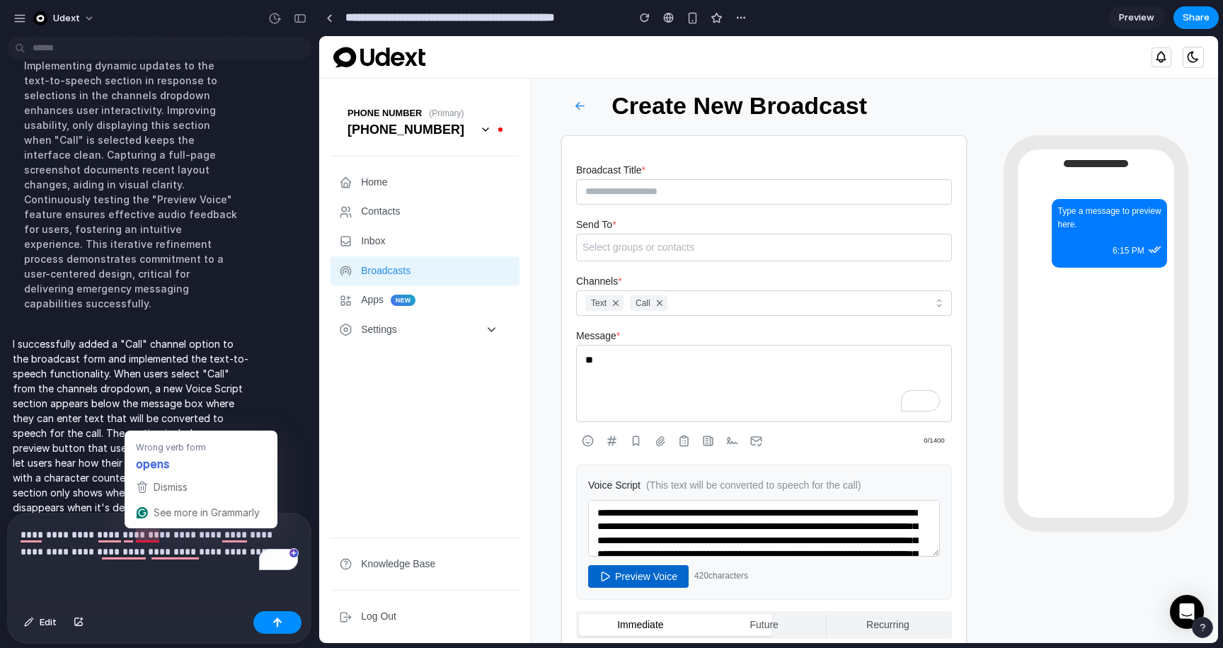
click at [135, 531] on p "**********" at bounding box center [160, 543] width 278 height 34
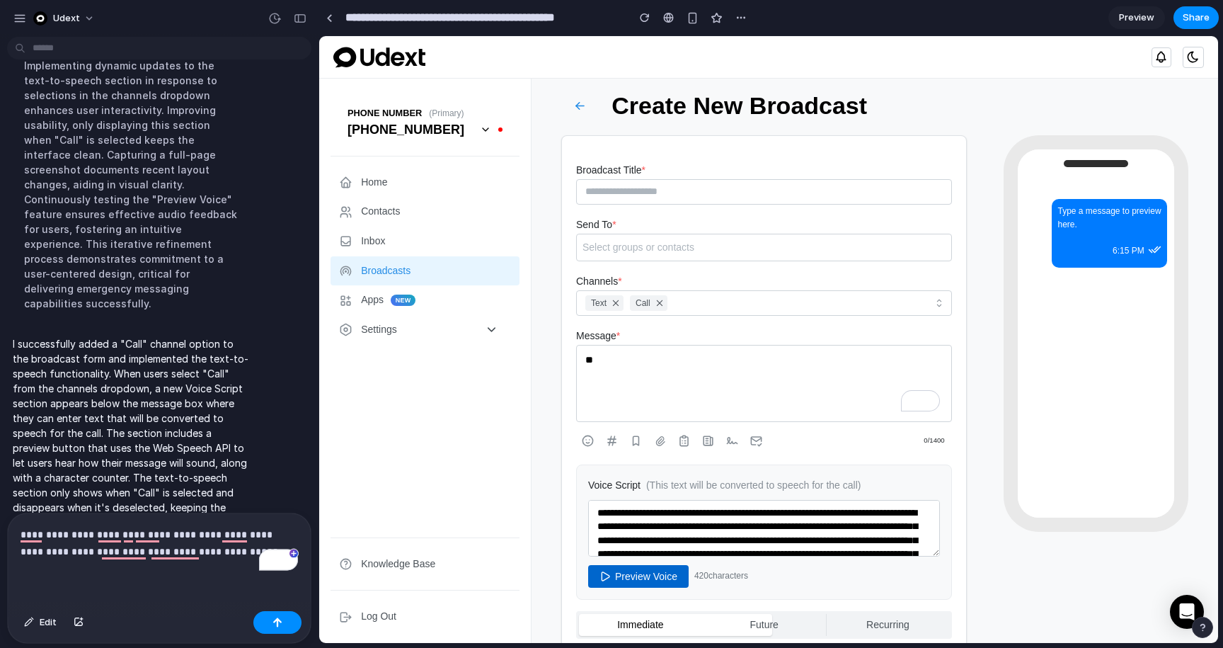
click at [248, 551] on p "**********" at bounding box center [160, 543] width 278 height 34
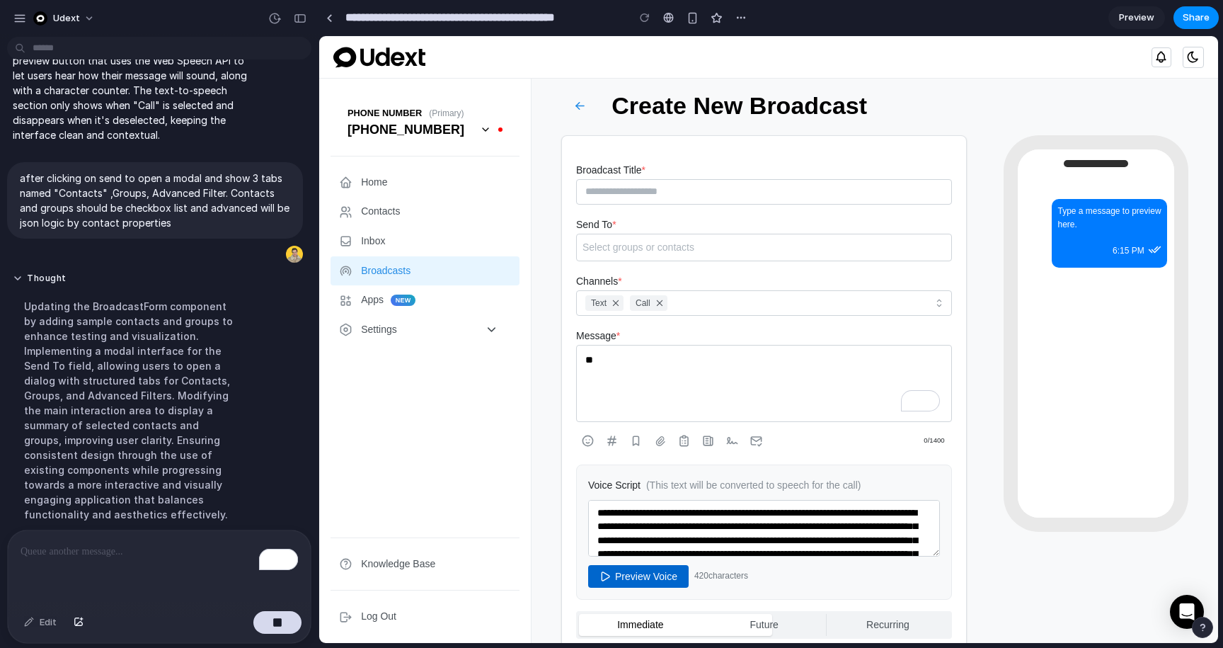
scroll to position [337, 0]
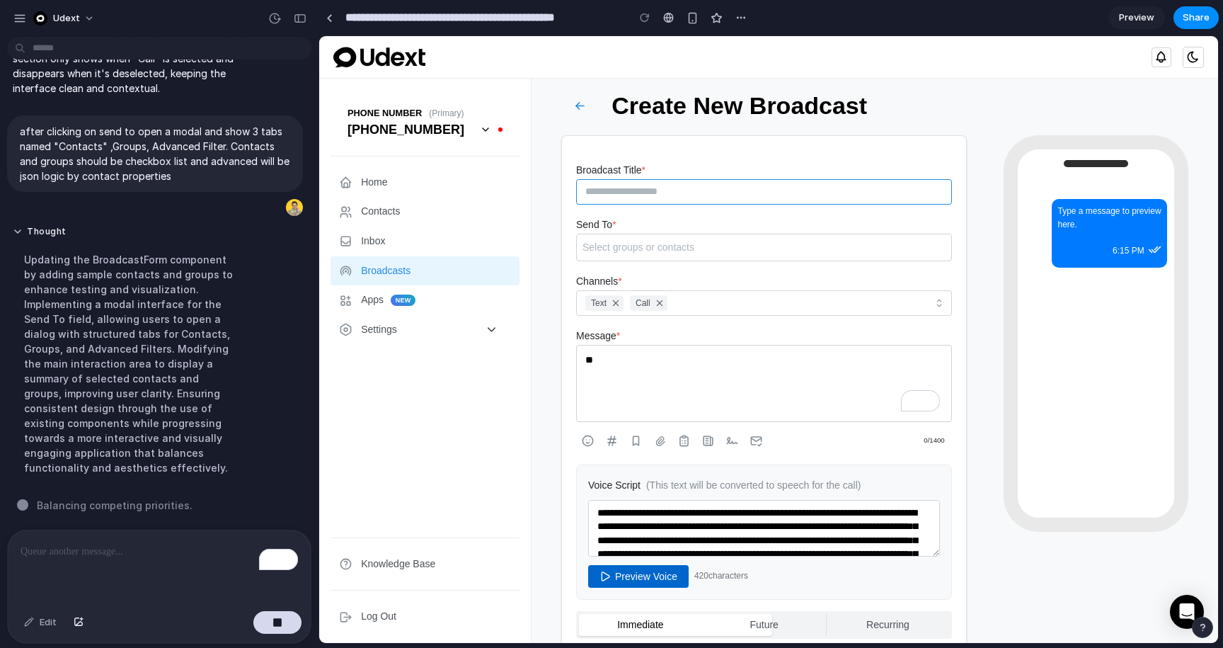
click at [653, 190] on input "Broadcast Title *" at bounding box center [764, 191] width 376 height 25
click at [642, 234] on div "Select groups or contacts" at bounding box center [764, 248] width 376 height 28
click at [455, 327] on link "Settings" at bounding box center [425, 330] width 189 height 30
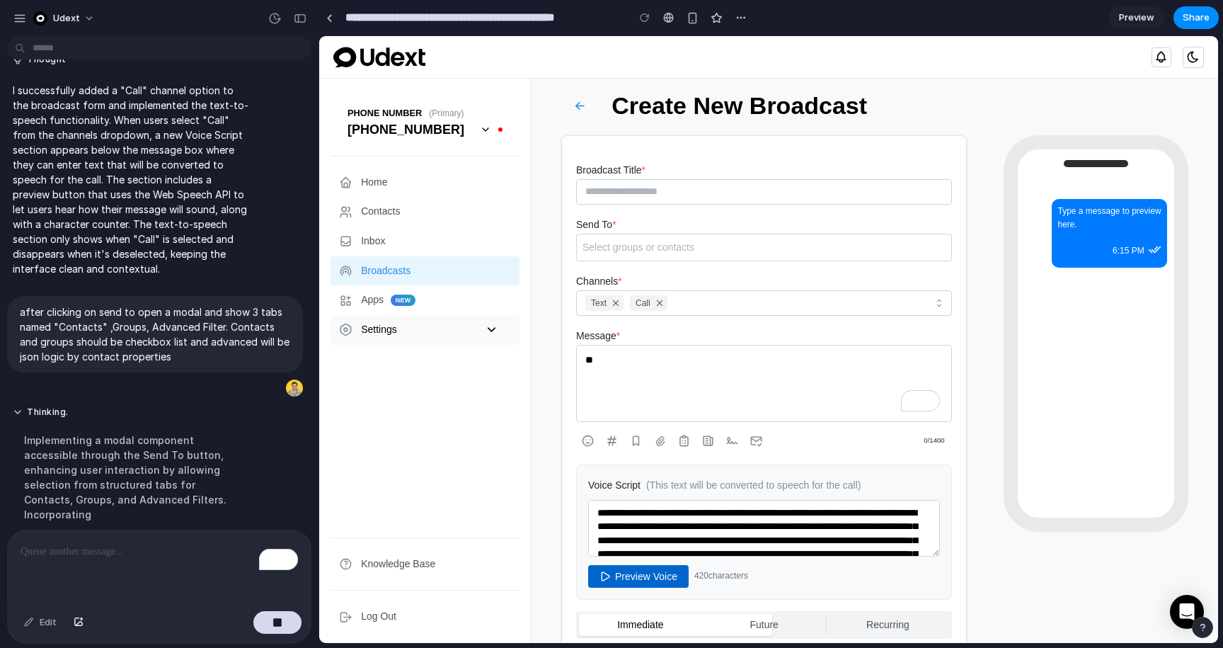
click at [460, 329] on link "Settings" at bounding box center [425, 330] width 189 height 30
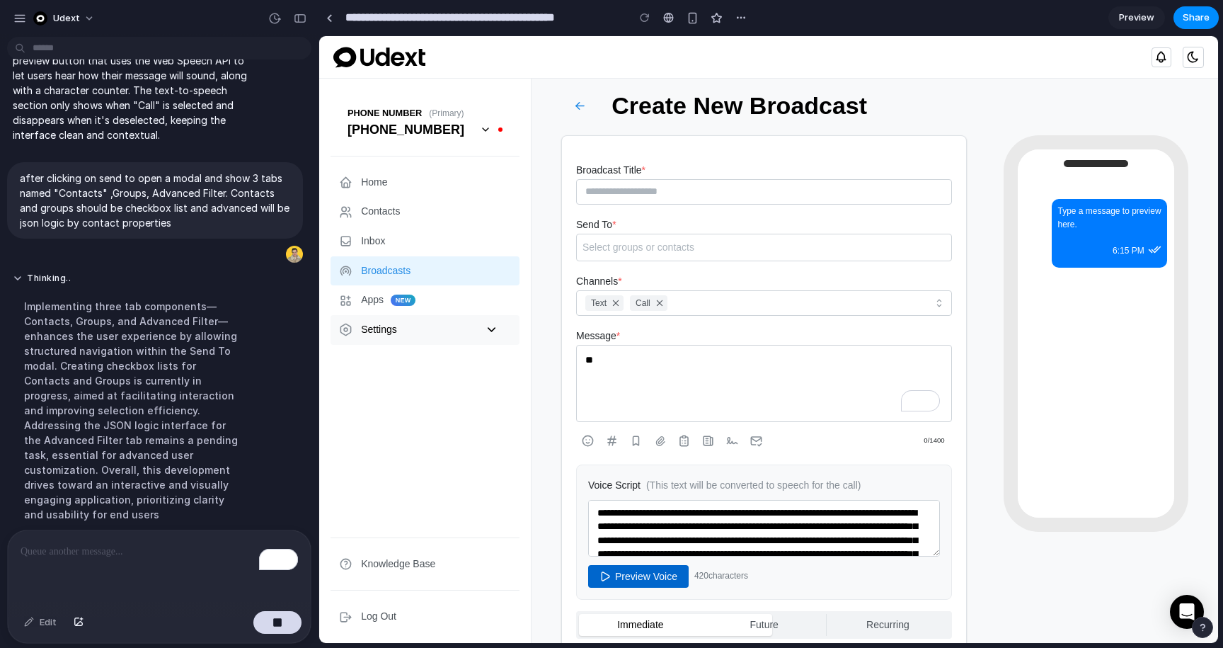
scroll to position [352, 0]
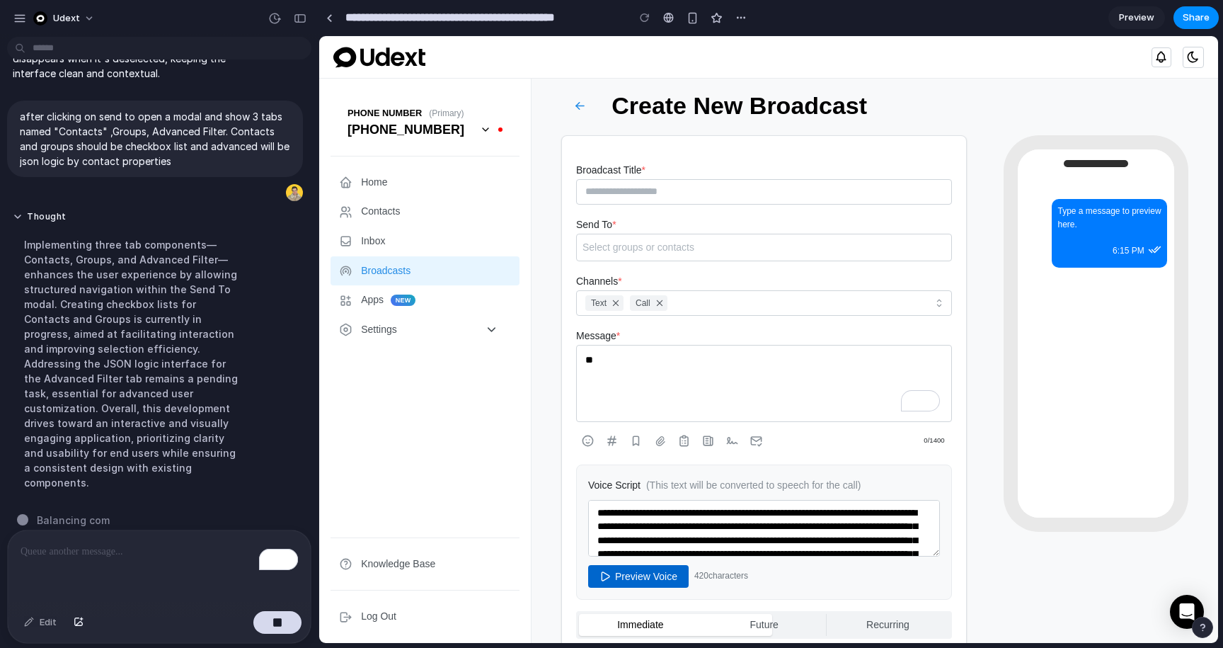
click at [1191, 59] on icon "button" at bounding box center [1192, 56] width 13 height 13
click at [1175, 55] on div at bounding box center [1178, 57] width 81 height 42
click at [1162, 58] on icon "button" at bounding box center [1161, 56] width 13 height 13
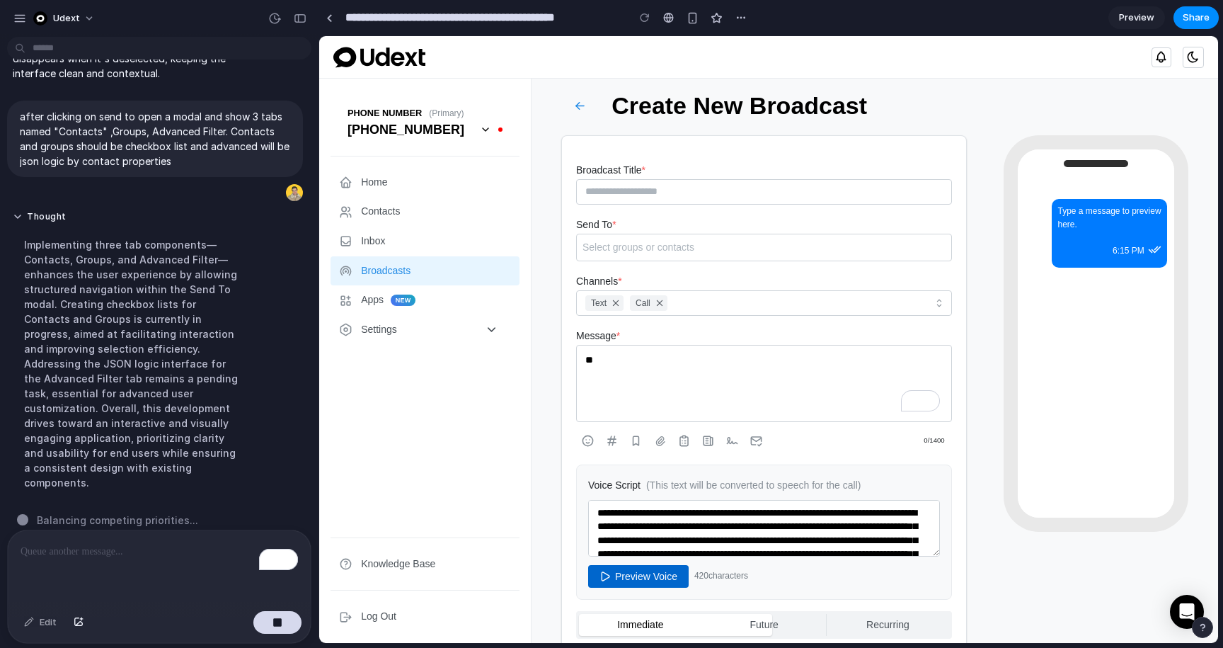
click at [1164, 58] on icon "button" at bounding box center [1161, 56] width 9 height 8
click at [1184, 58] on button "button" at bounding box center [1193, 57] width 21 height 21
click at [462, 288] on link "Apps new" at bounding box center [425, 300] width 189 height 30
click at [488, 130] on icon at bounding box center [485, 129] width 11 height 11
click at [587, 106] on icon "button" at bounding box center [579, 105] width 13 height 13
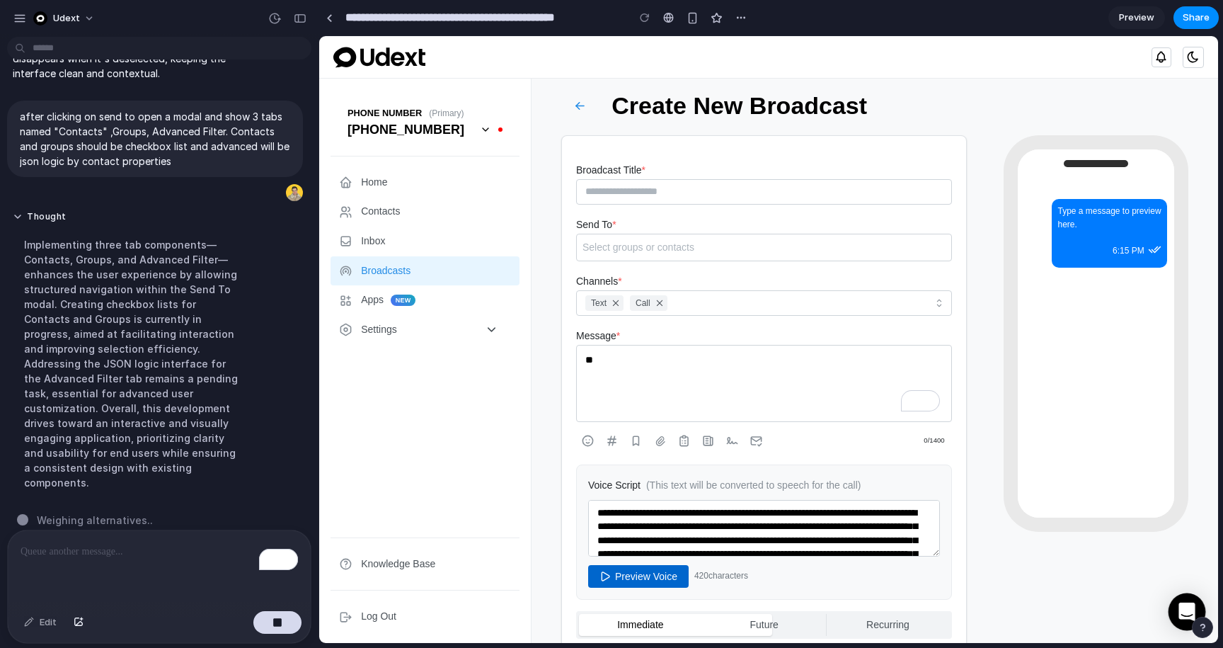
click at [1177, 600] on div at bounding box center [1188, 612] width 38 height 38
click at [1179, 600] on div at bounding box center [1188, 612] width 38 height 38
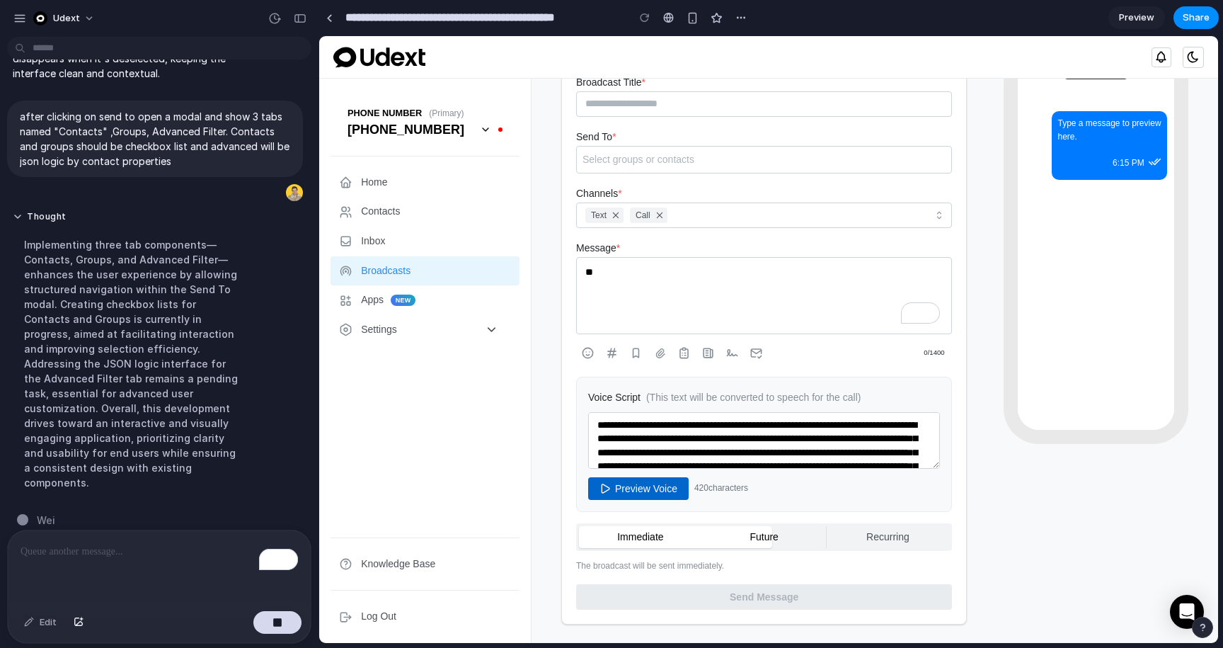
click at [779, 542] on label "Future" at bounding box center [764, 537] width 123 height 23
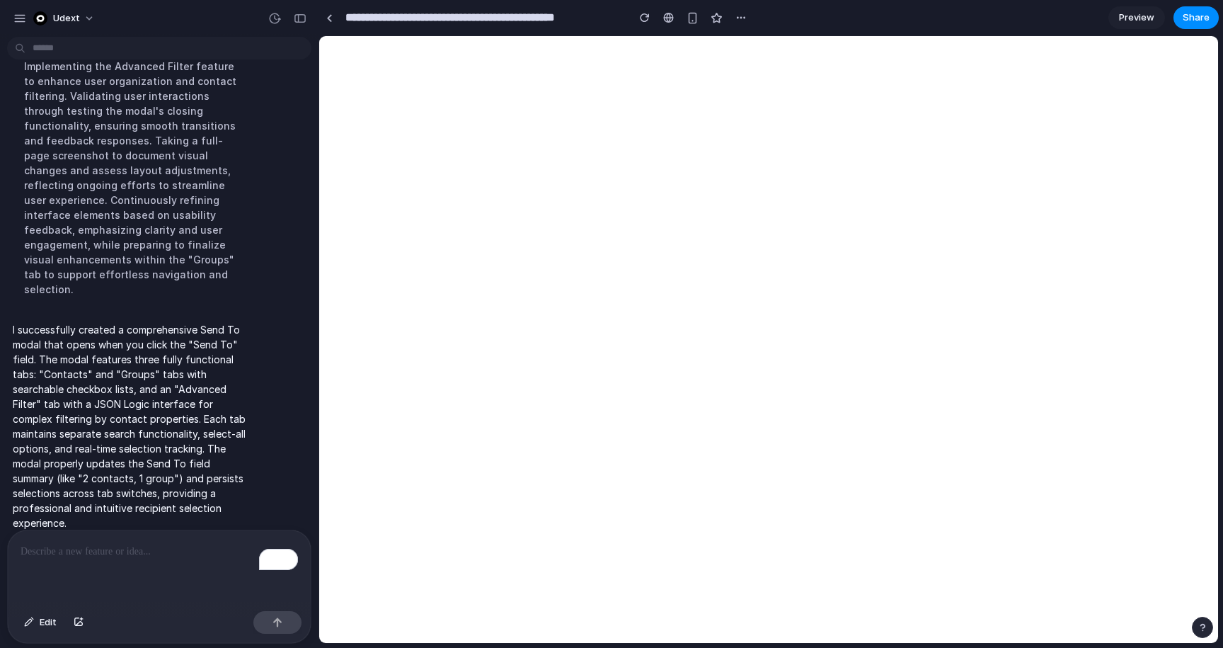
scroll to position [0, 0]
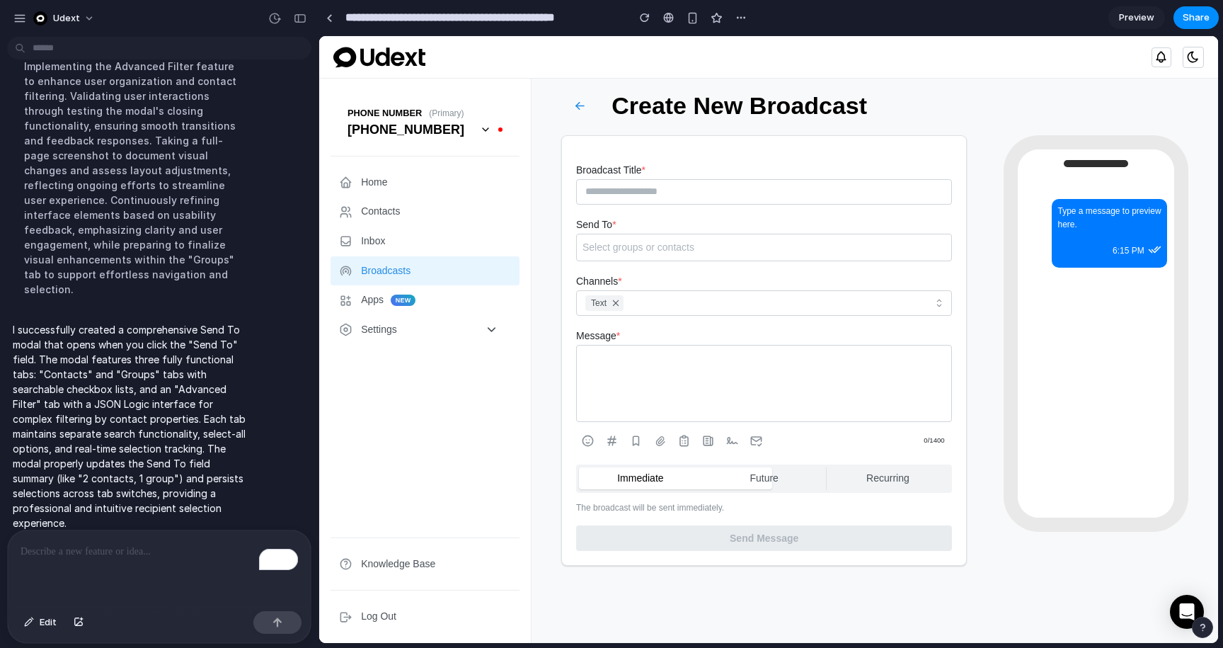
click at [702, 255] on div "Select groups or contacts" at bounding box center [764, 248] width 376 height 28
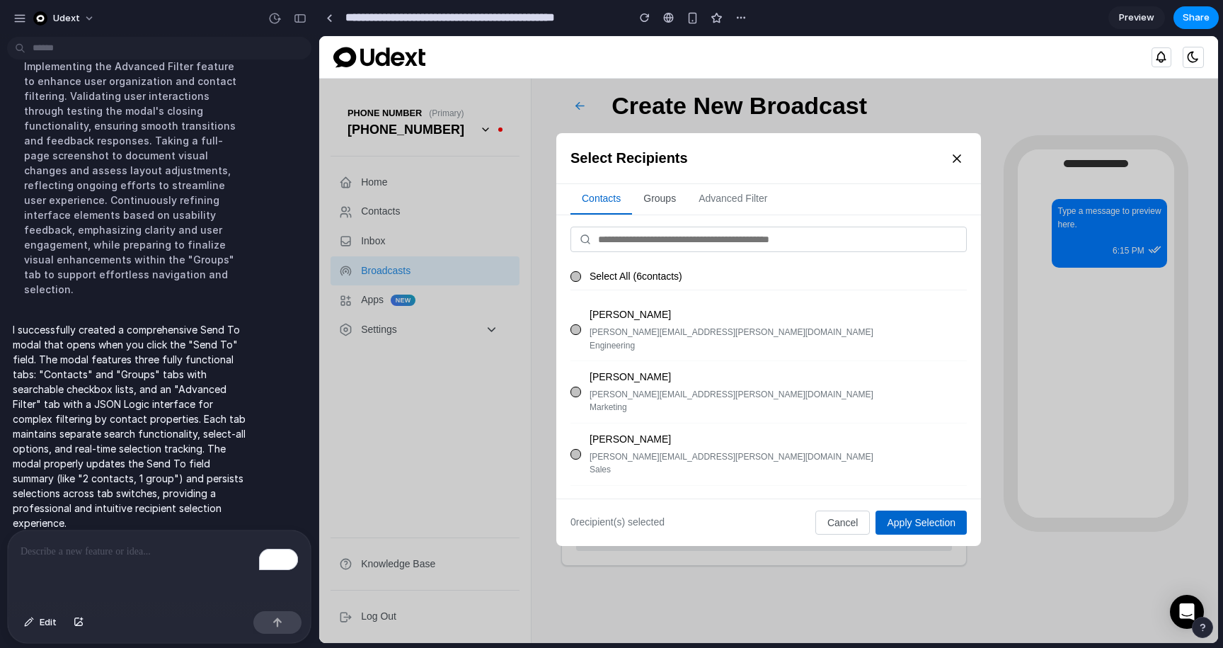
click at [654, 188] on button "groups" at bounding box center [659, 199] width 55 height 30
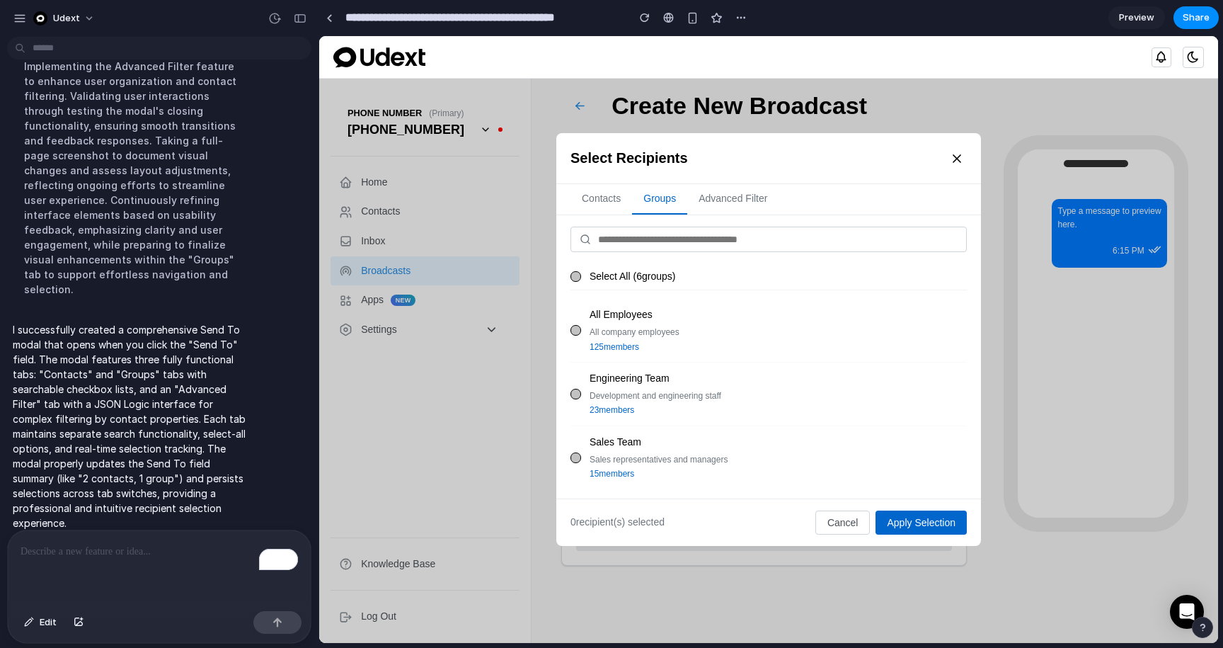
click at [578, 276] on div at bounding box center [576, 276] width 11 height 11
click at [578, 275] on icon at bounding box center [576, 276] width 7 height 7
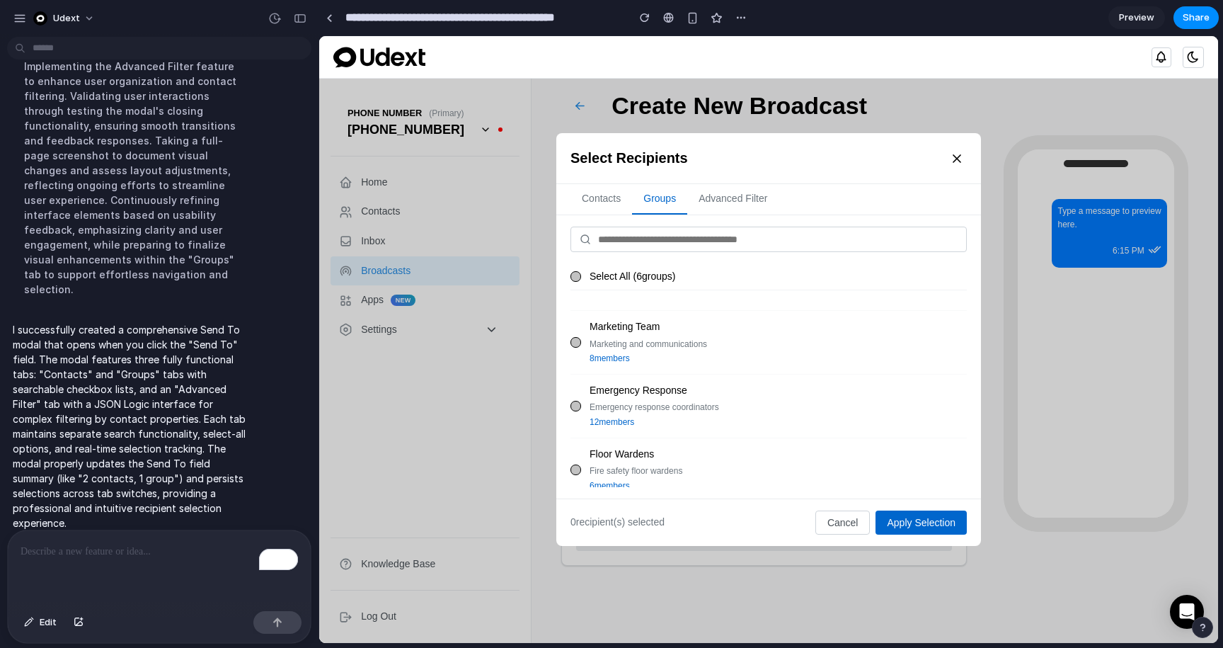
scroll to position [194, 0]
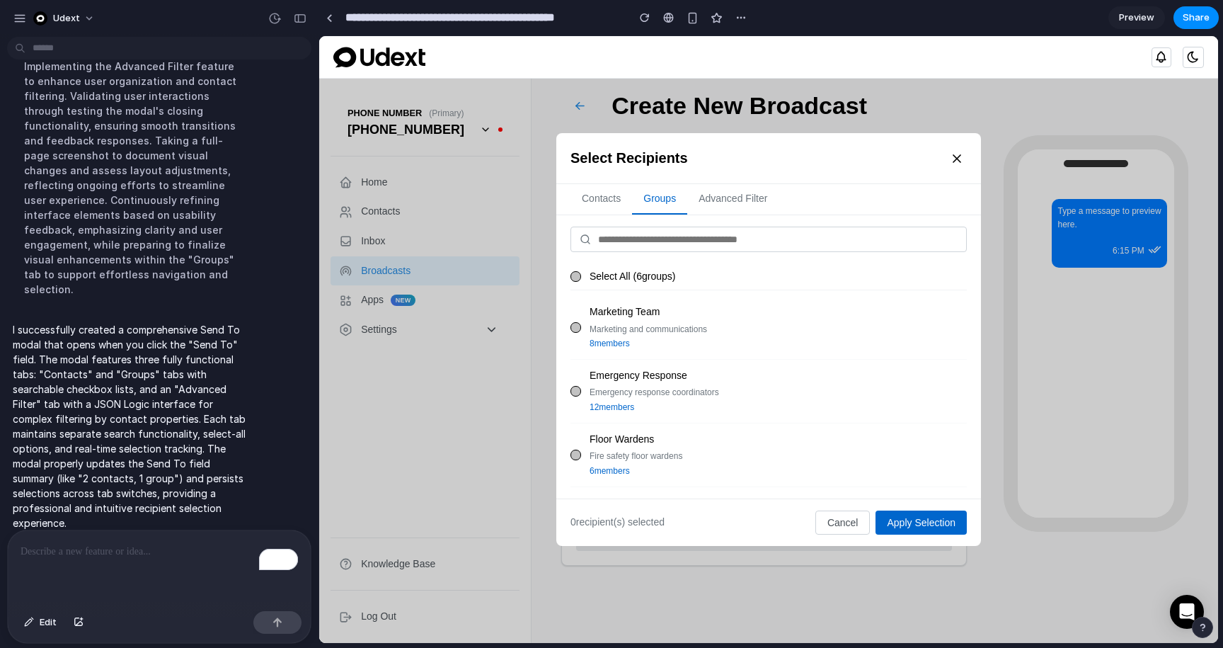
click at [724, 202] on button "Advanced Filter" at bounding box center [732, 199] width 91 height 30
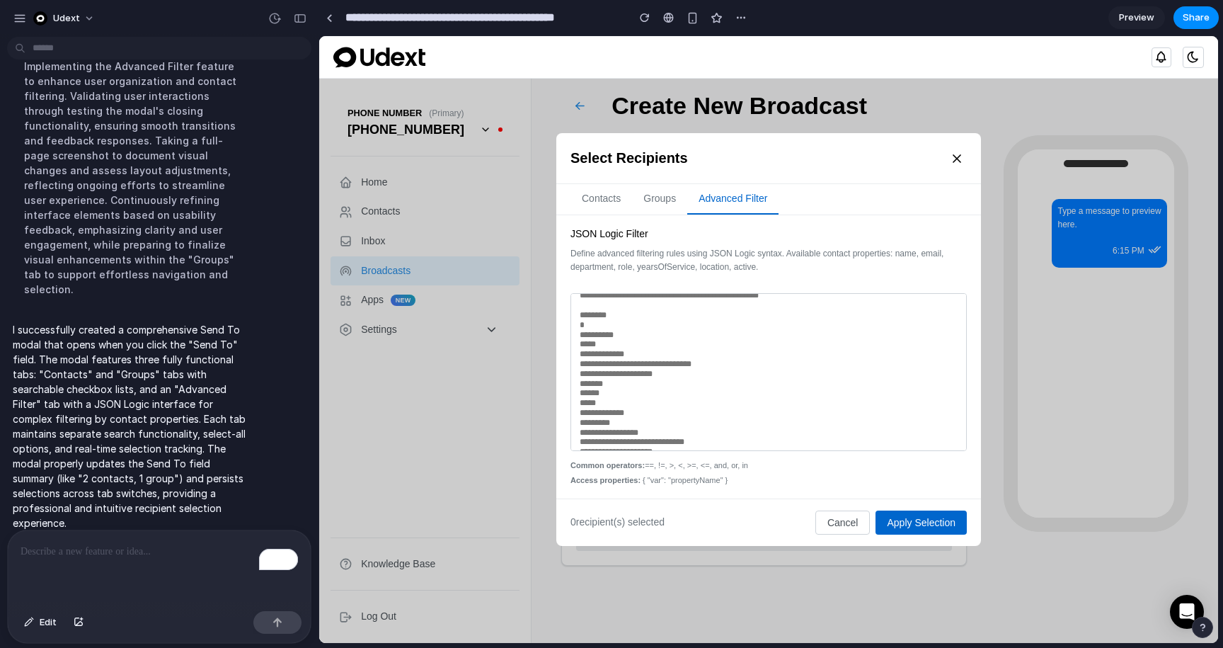
scroll to position [0, 0]
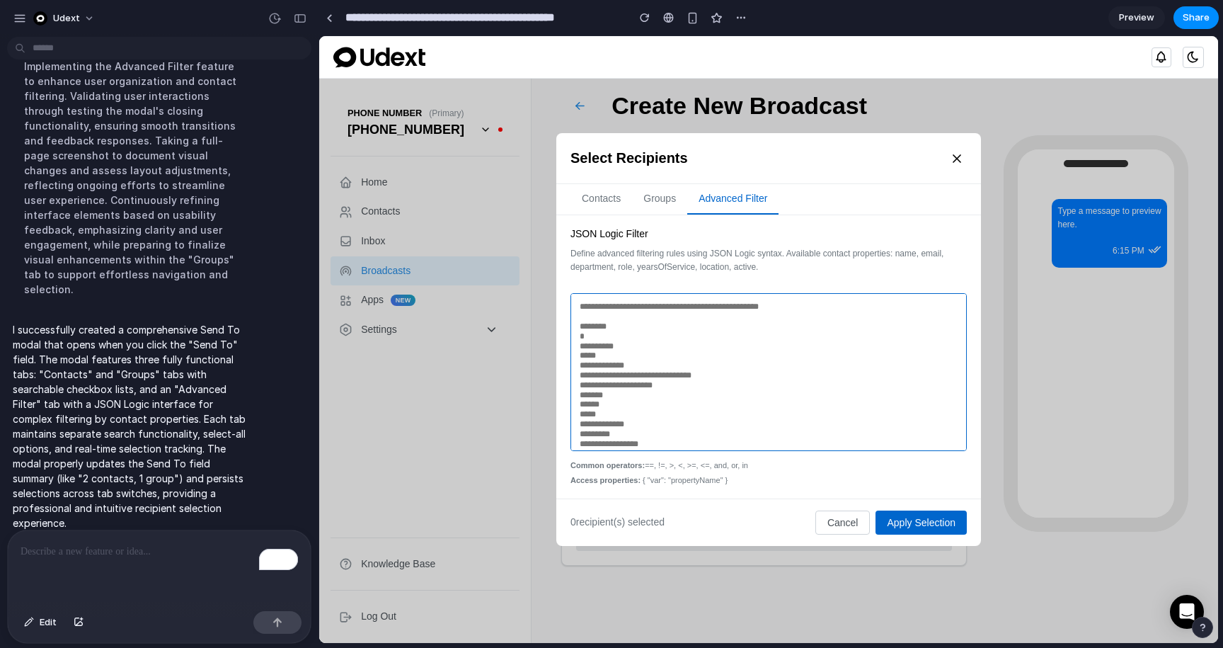
drag, startPoint x: 614, startPoint y: 302, endPoint x: 699, endPoint y: 423, distance: 147.7
click at [699, 423] on textarea "To enrich screen reader interactions, please activate Accessibility in Grammarl…" at bounding box center [769, 372] width 396 height 158
drag, startPoint x: 699, startPoint y: 423, endPoint x: 600, endPoint y: 347, distance: 125.3
click at [600, 347] on textarea "To enrich screen reader interactions, please activate Accessibility in Grammarl…" at bounding box center [769, 372] width 396 height 158
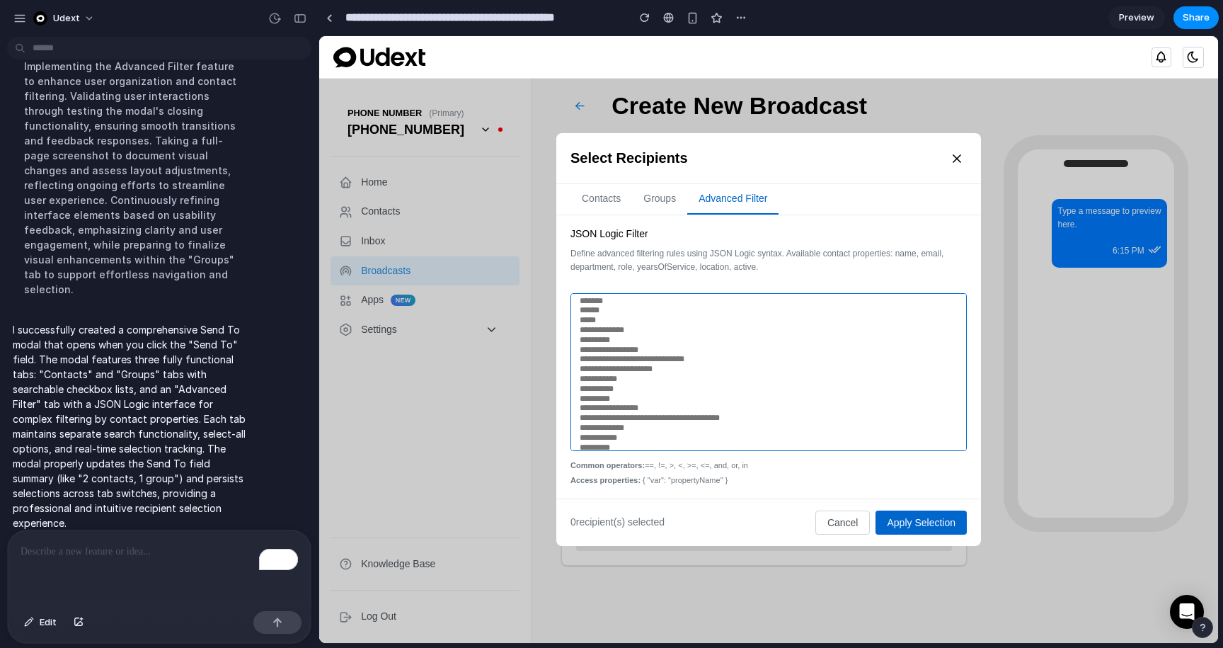
scroll to position [95, 0]
click at [655, 191] on button "groups" at bounding box center [659, 199] width 55 height 30
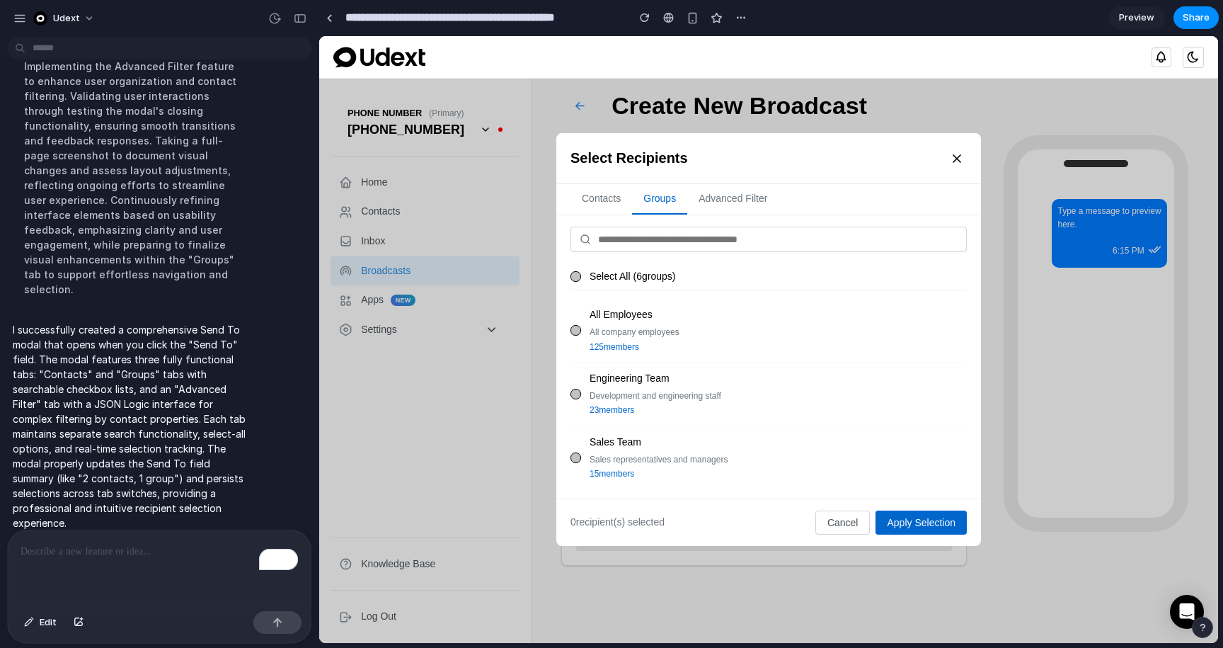
scroll to position [194, 0]
click at [592, 454] on div "Fire safety floor wardens" at bounding box center [778, 456] width 377 height 13
click at [592, 453] on div "Fire safety floor wardens" at bounding box center [778, 456] width 377 height 13
click at [579, 401] on div "Emergency Response Emergency response coordinators 12 members" at bounding box center [769, 392] width 396 height 64
click at [581, 447] on div "Floor Wardens Fire safety floor wardens 6 members" at bounding box center [769, 455] width 396 height 64
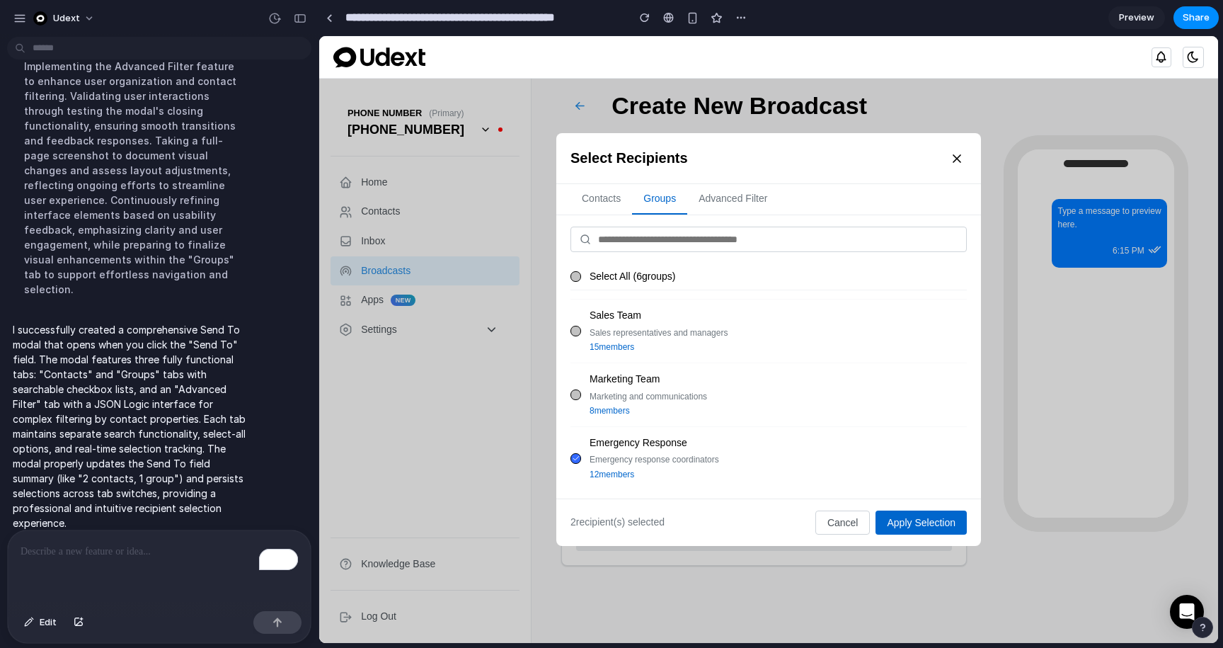
scroll to position [0, 0]
click at [588, 200] on button "contacts" at bounding box center [602, 199] width 62 height 30
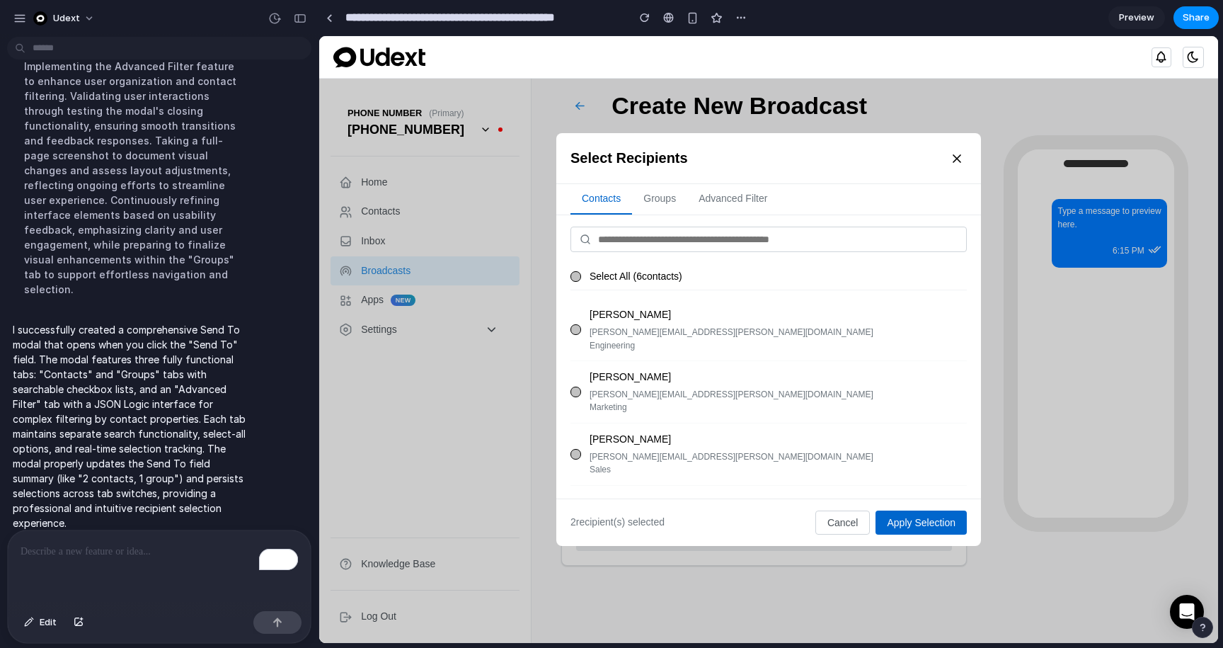
click at [576, 332] on div at bounding box center [576, 329] width 11 height 11
click at [576, 338] on div "John Smith john.smith@company.com Engineering" at bounding box center [769, 330] width 396 height 62
click at [576, 372] on div "Sarah Johnson sarah.johnson@company.com Marketing" at bounding box center [769, 392] width 396 height 62
click at [588, 445] on div "Mike Davis mike.davis@company.com Sales" at bounding box center [769, 454] width 396 height 62
click at [604, 310] on div "John Smith" at bounding box center [778, 315] width 377 height 16
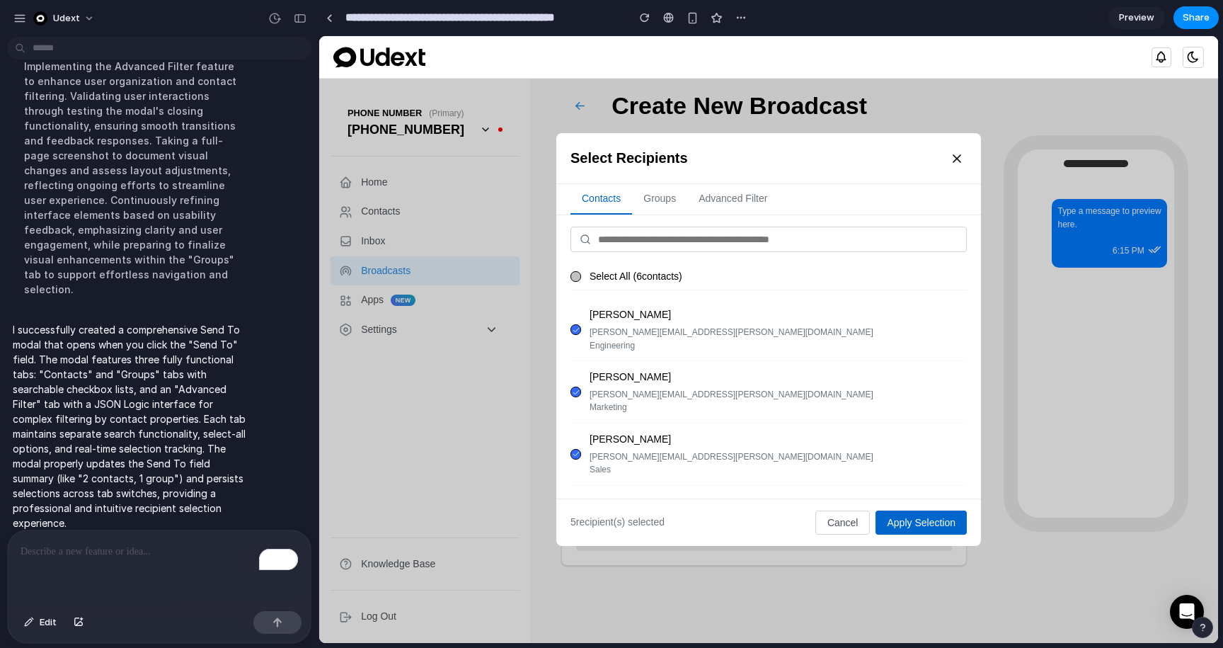
click at [728, 237] on input "text" at bounding box center [777, 239] width 361 height 13
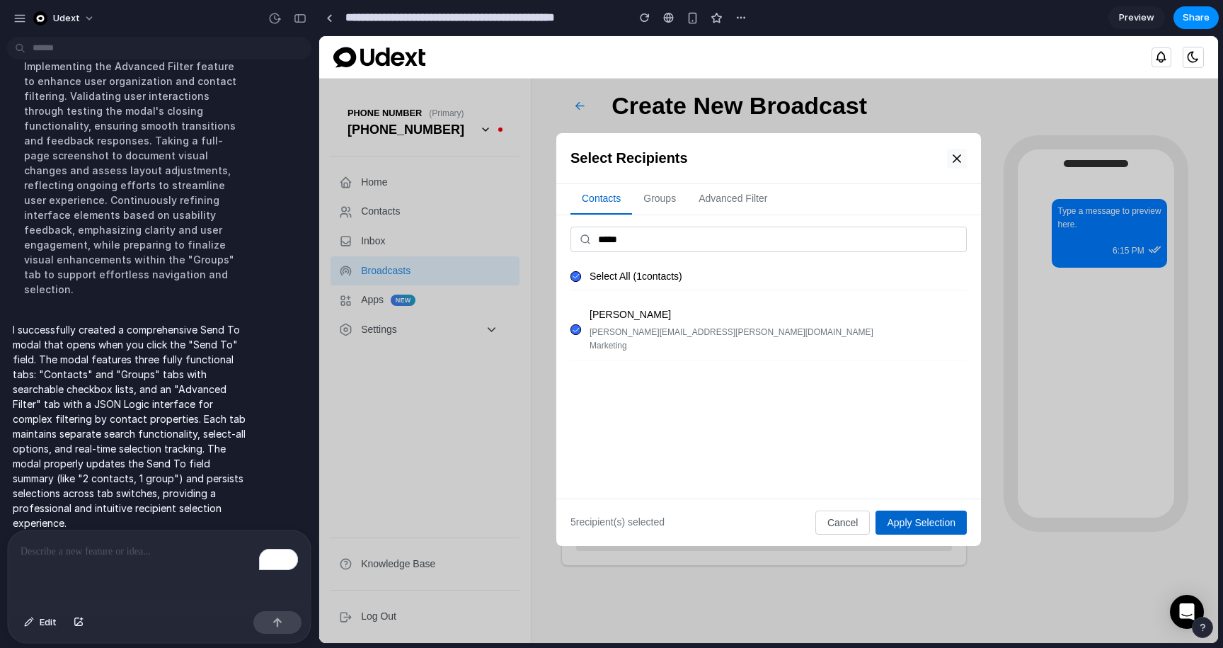
type input "*****"
click at [959, 161] on icon at bounding box center [957, 158] width 14 height 14
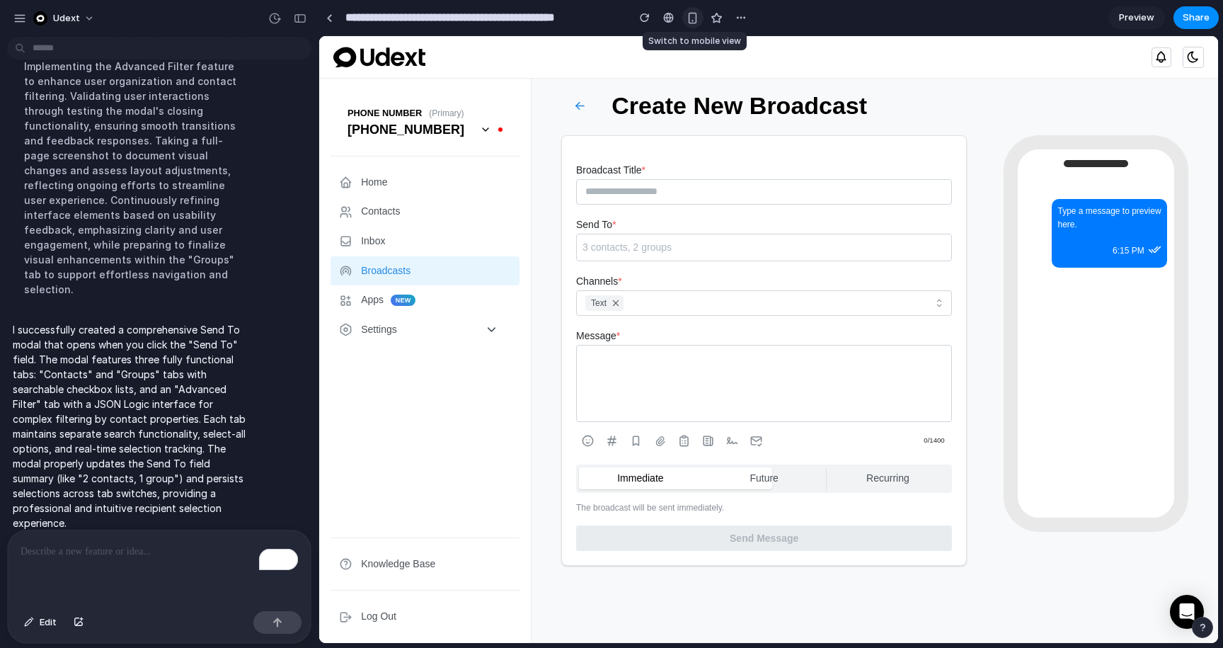
click at [697, 18] on div "button" at bounding box center [693, 18] width 12 height 12
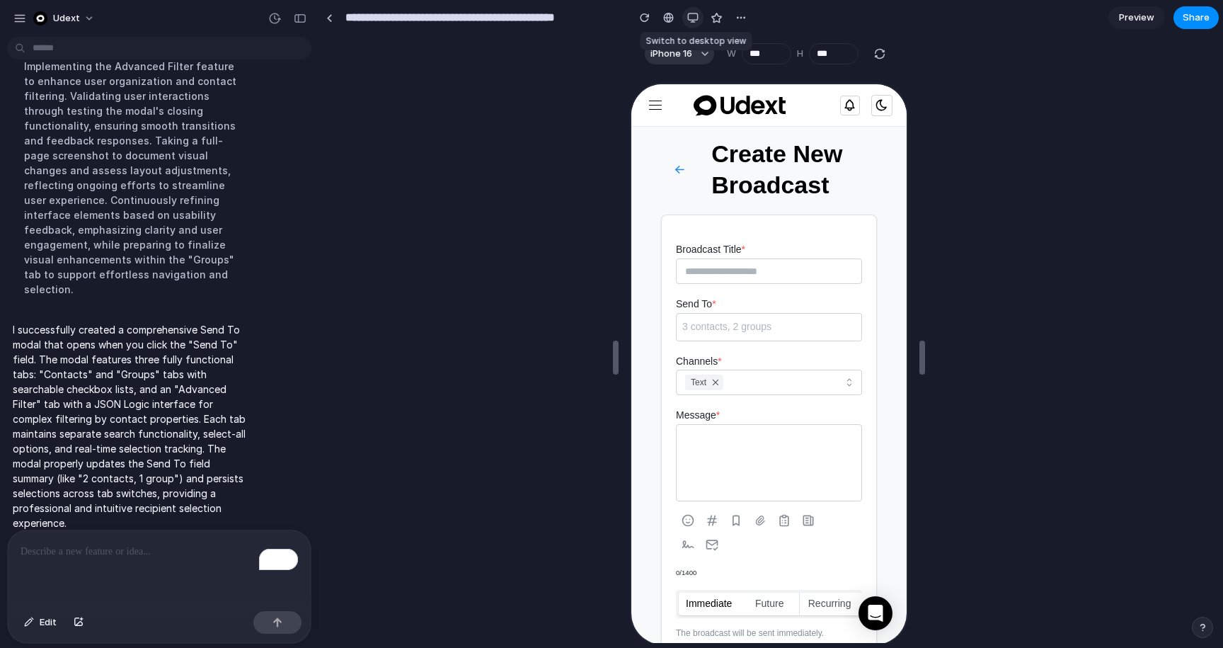
click at [697, 18] on div "button" at bounding box center [692, 17] width 11 height 11
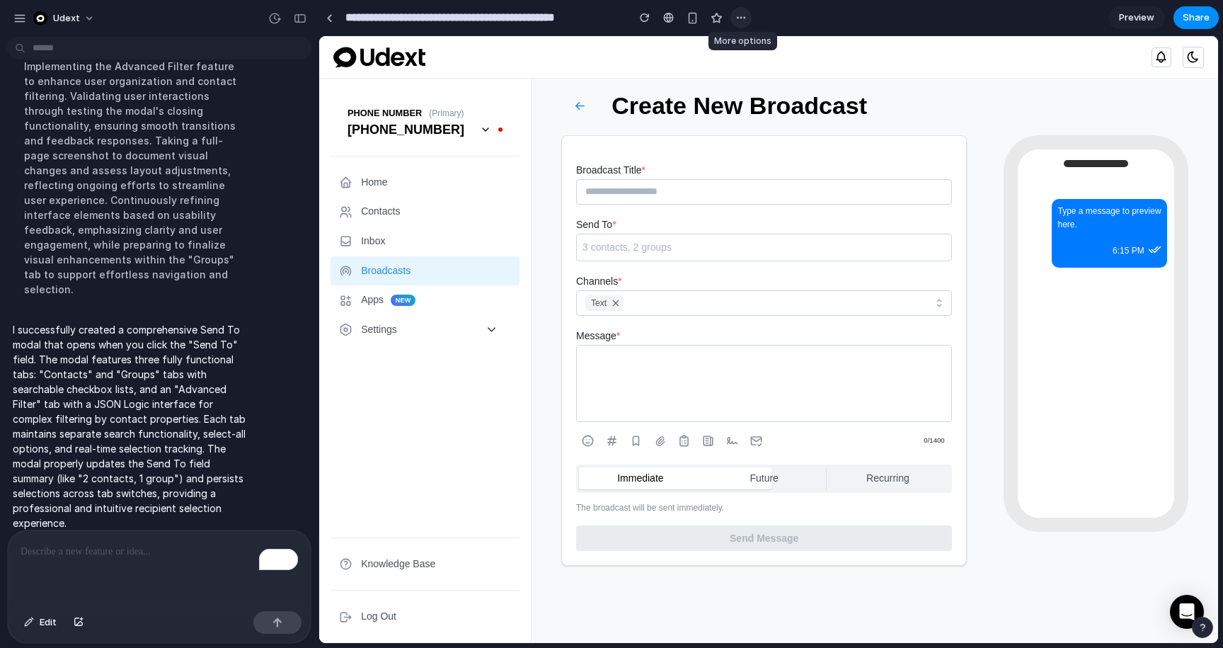
click at [738, 19] on div "button" at bounding box center [741, 17] width 11 height 11
click at [738, 19] on div "Duplicate Delete" at bounding box center [611, 324] width 1223 height 648
click at [649, 302] on div "Text" at bounding box center [754, 303] width 344 height 24
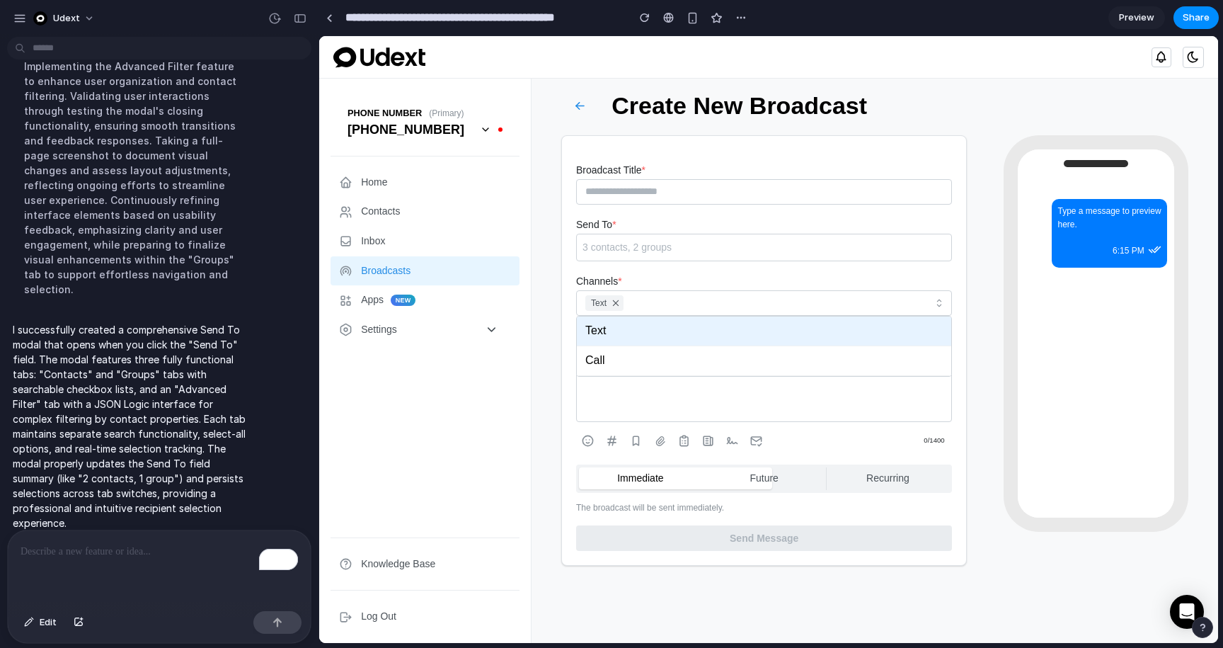
click at [616, 347] on div "Call" at bounding box center [764, 361] width 374 height 30
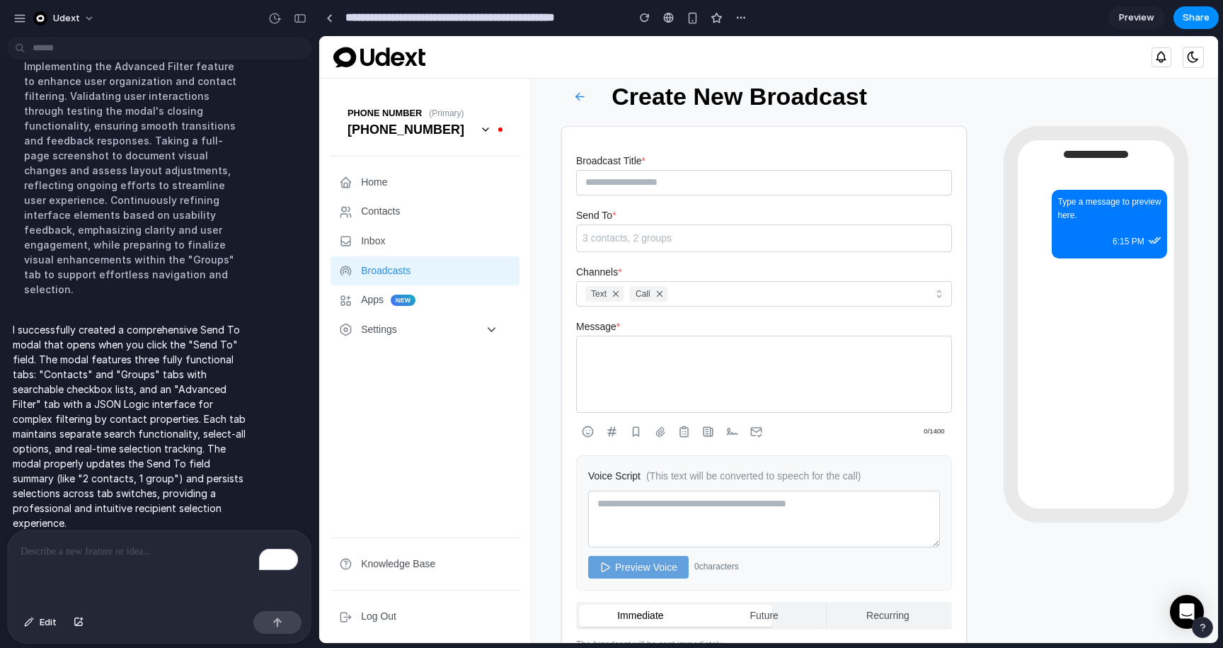
scroll to position [88, 0]
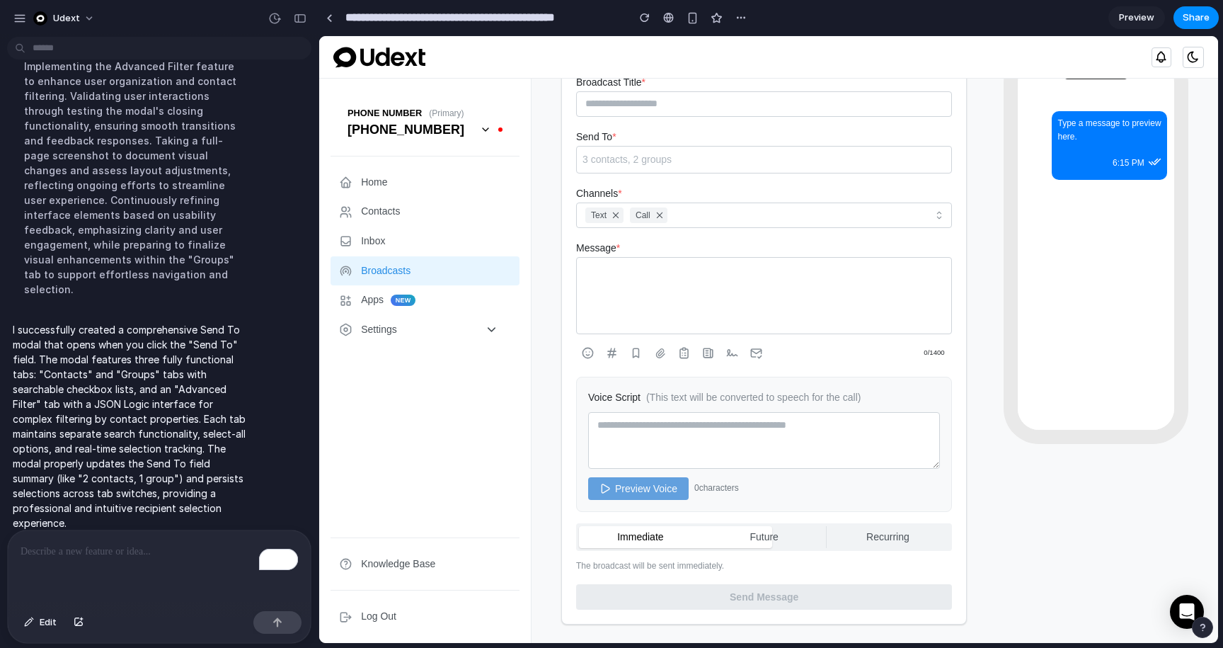
click at [692, 452] on textarea at bounding box center [764, 440] width 352 height 57
click at [1211, 20] on button "Share" at bounding box center [1196, 17] width 45 height 23
click at [970, 18] on div "Share ' Udext Broadcasts - Add Call Channel & TTS Feature ' Mert Uygun Creator …" at bounding box center [611, 324] width 1223 height 648
click at [758, 156] on div "3 contacts, 2 groups" at bounding box center [764, 160] width 363 height 16
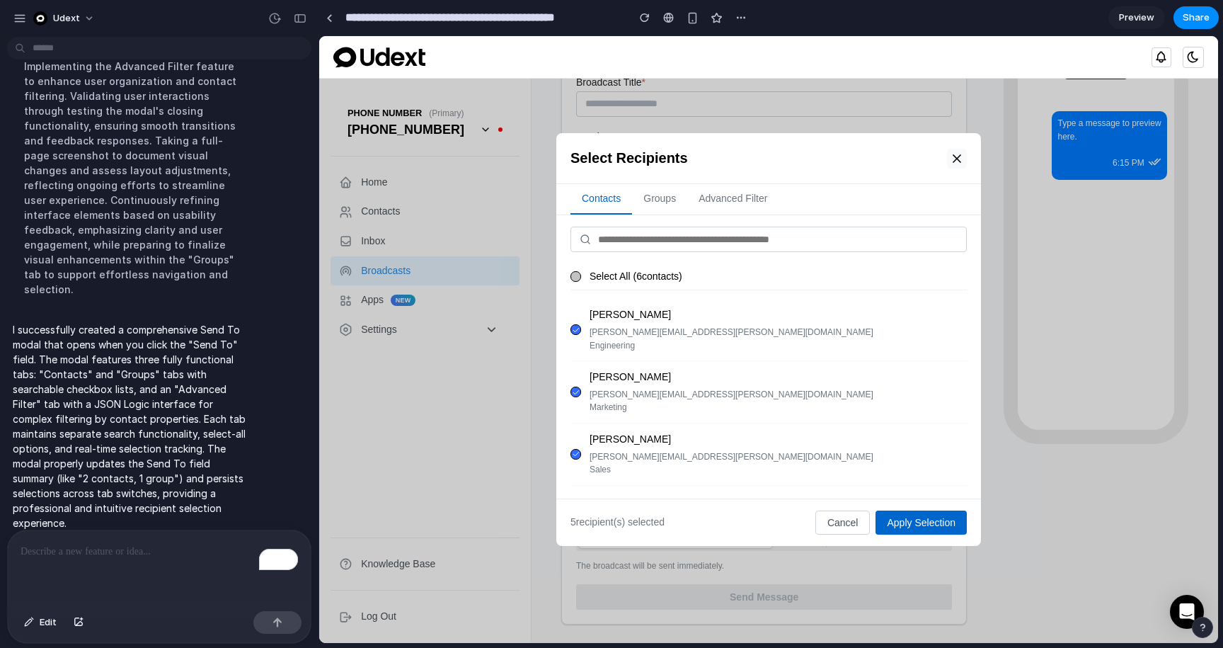
click at [957, 161] on icon at bounding box center [957, 158] width 14 height 14
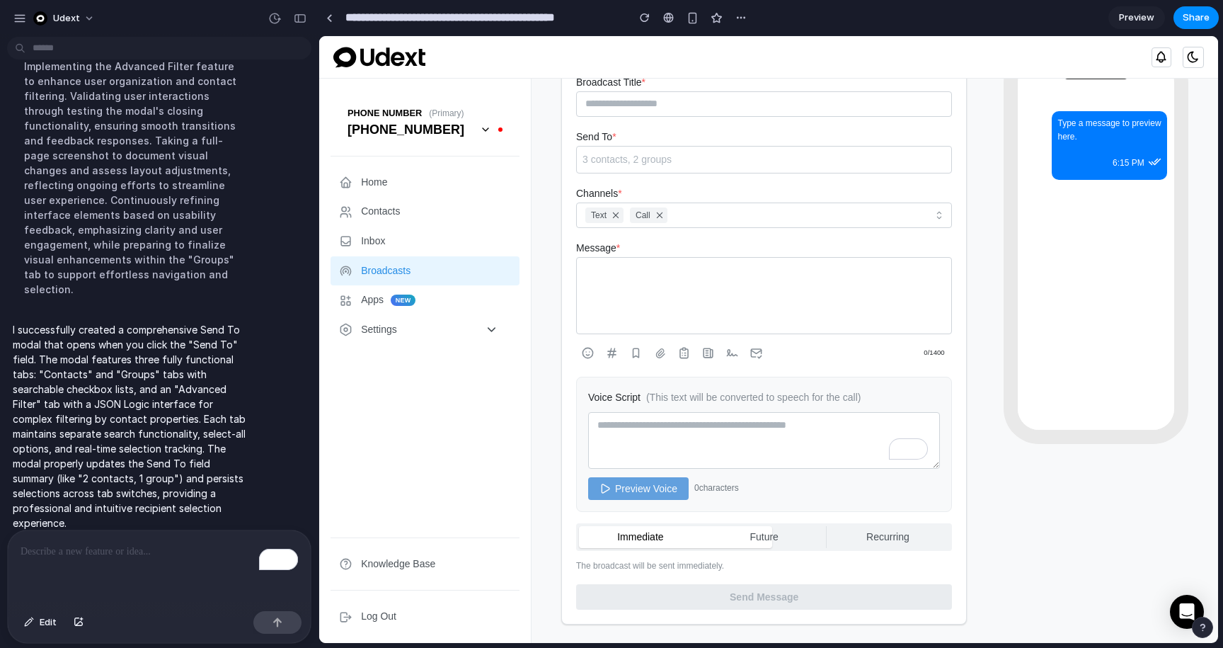
click at [145, 548] on p "To enrich screen reader interactions, please activate Accessibility in Grammarl…" at bounding box center [160, 551] width 278 height 17
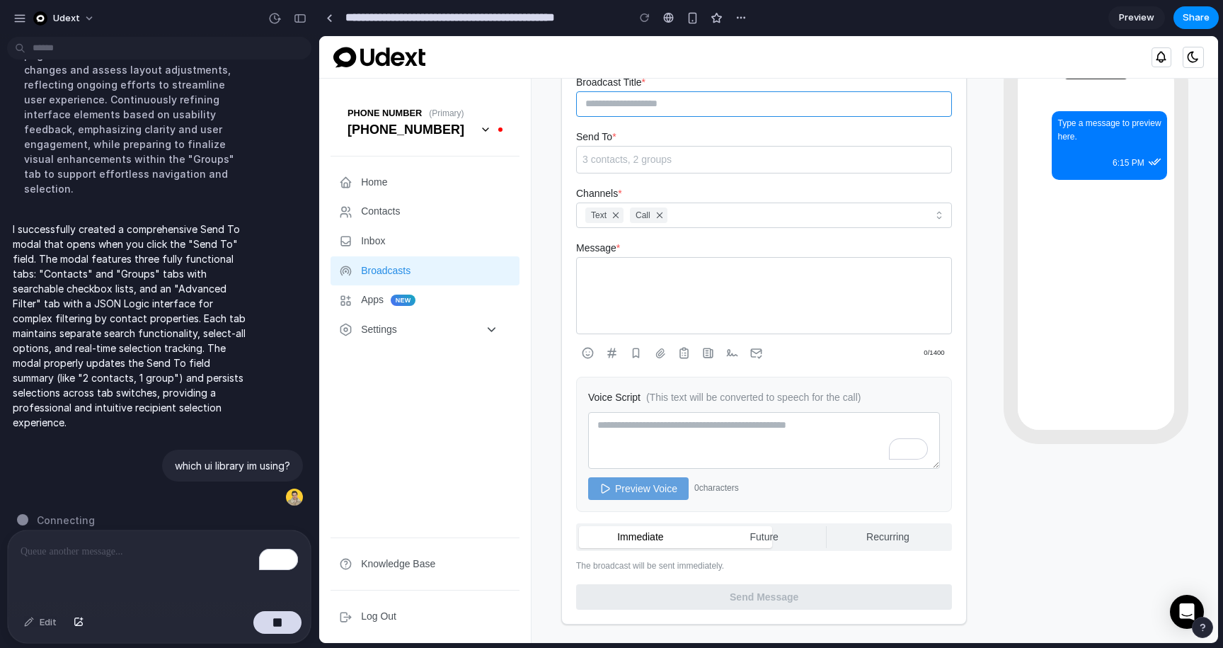
click at [697, 108] on input "Broadcast Title *" at bounding box center [764, 103] width 376 height 25
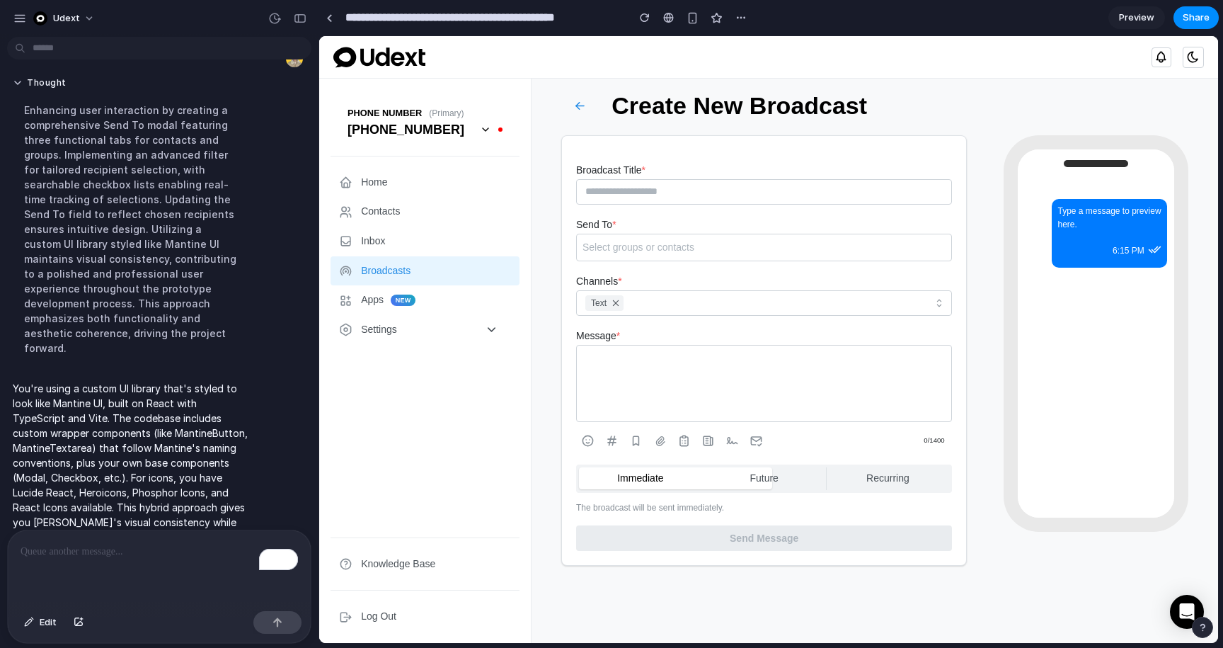
scroll to position [0, 0]
drag, startPoint x: 35, startPoint y: 367, endPoint x: 139, endPoint y: 367, distance: 104.1
click at [139, 381] on p "You're using a custom UI library that's styled to look like Mantine UI, built o…" at bounding box center [131, 463] width 236 height 164
click at [662, 261] on form "Broadcast Title * Send To * Select groups or contacts Channels * Text Message *…" at bounding box center [764, 355] width 376 height 389
click at [662, 259] on div "Select groups or contacts" at bounding box center [764, 248] width 376 height 28
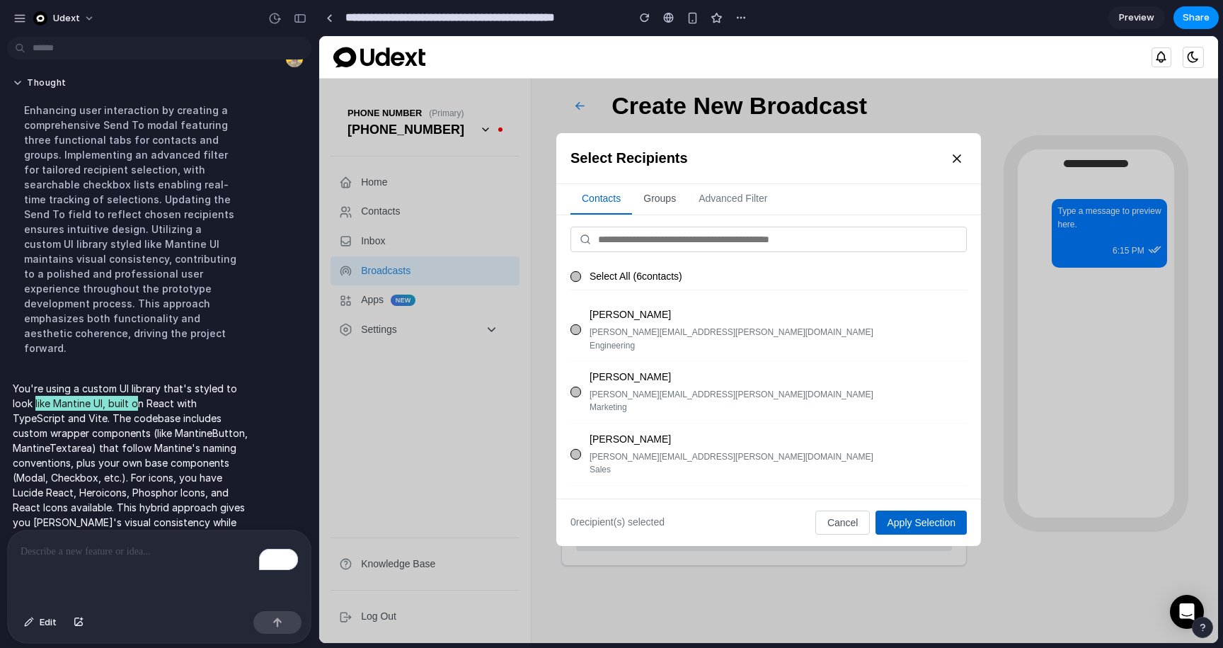
click at [673, 194] on button "groups" at bounding box center [659, 199] width 55 height 30
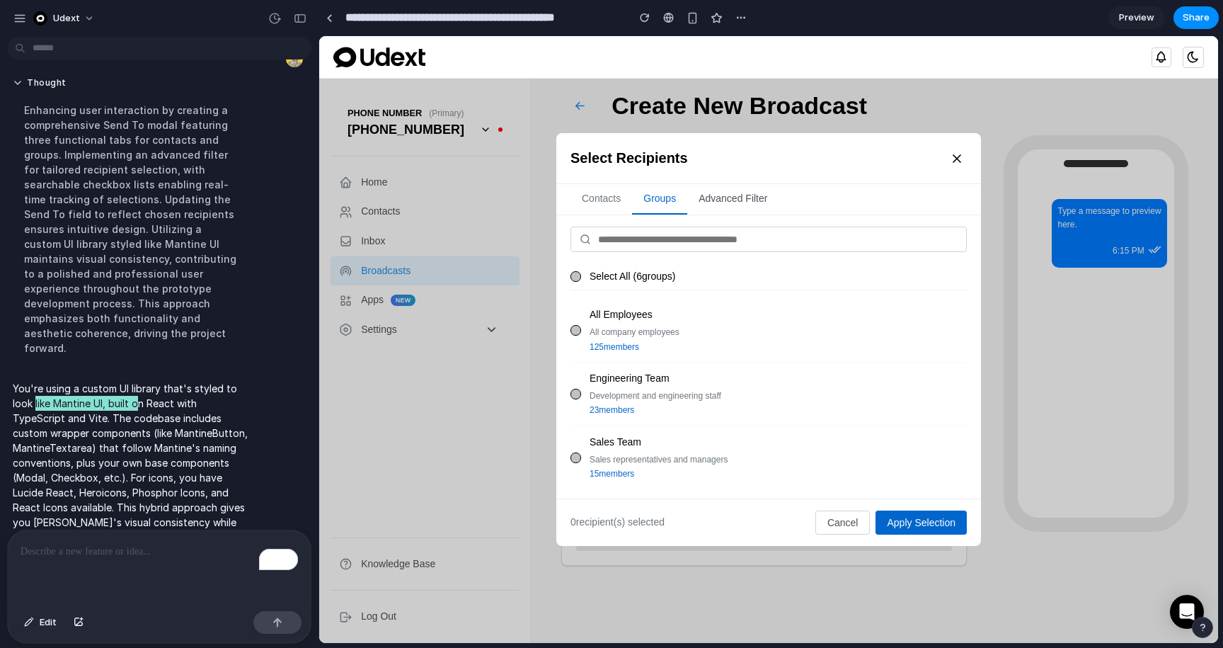
click at [716, 203] on button "Advanced Filter" at bounding box center [732, 199] width 91 height 30
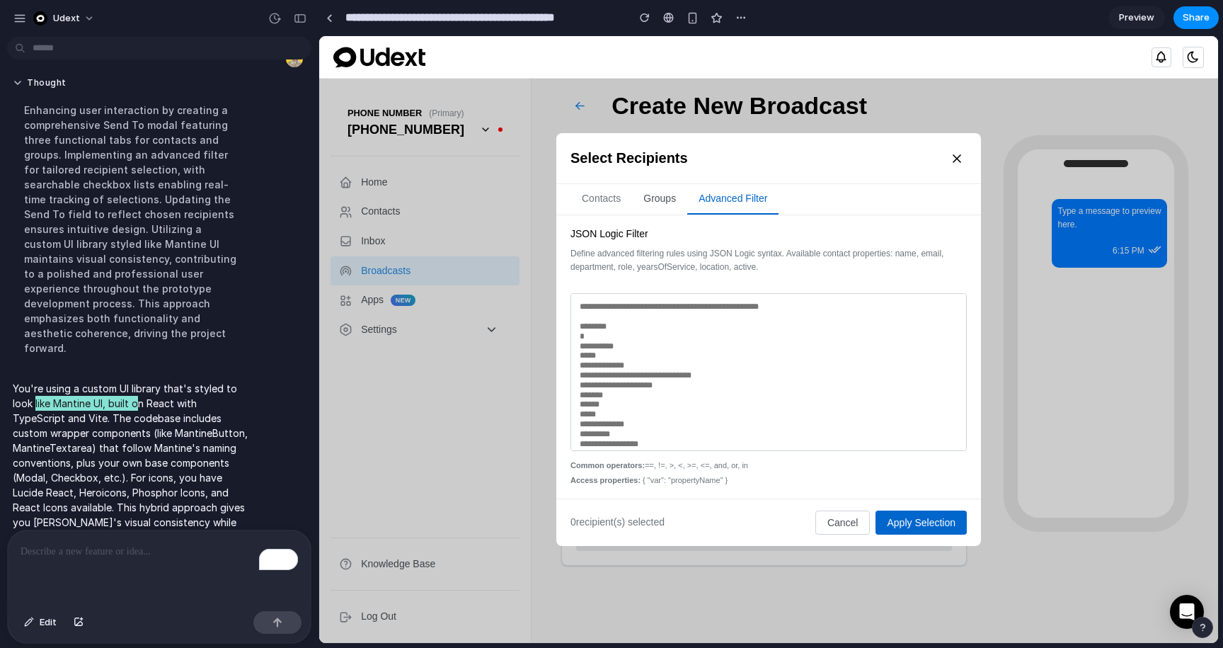
click at [662, 205] on button "groups" at bounding box center [659, 199] width 55 height 30
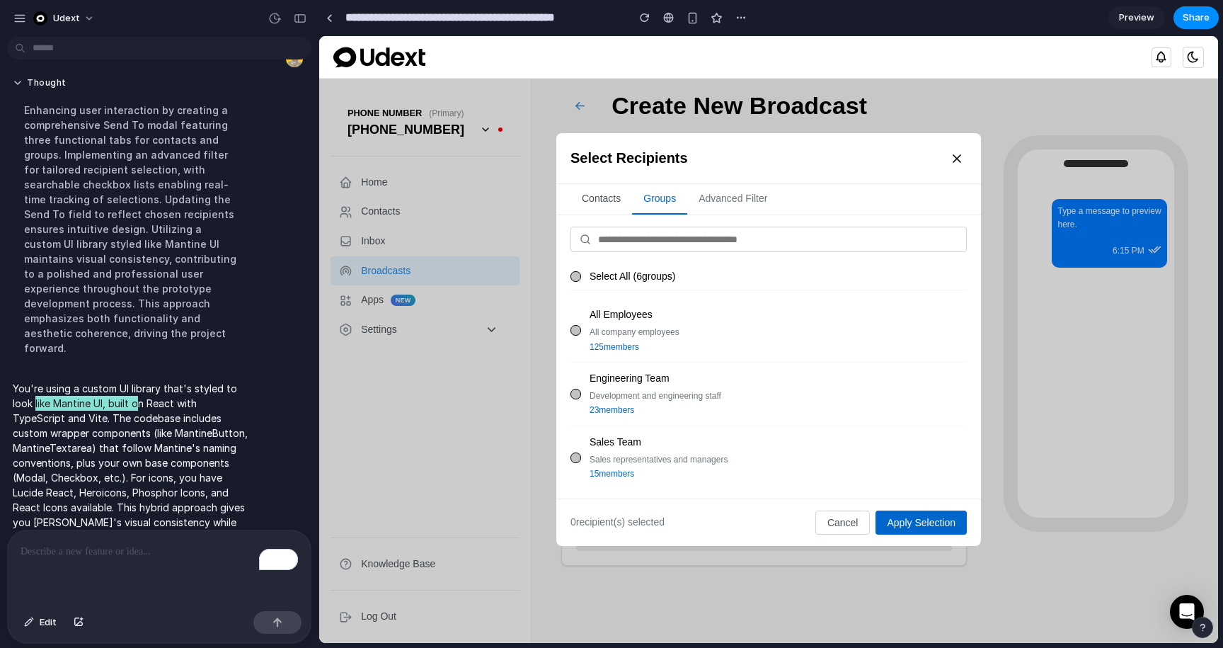
click at [609, 203] on button "contacts" at bounding box center [602, 199] width 62 height 30
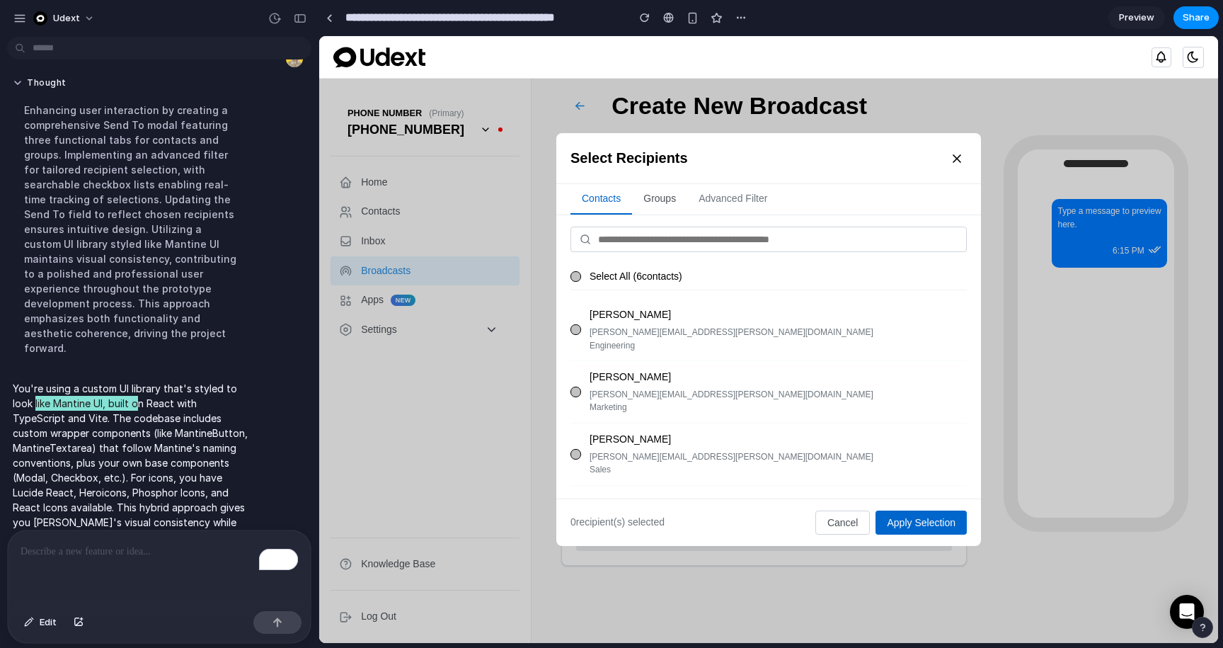
click at [639, 207] on button "groups" at bounding box center [659, 199] width 55 height 30
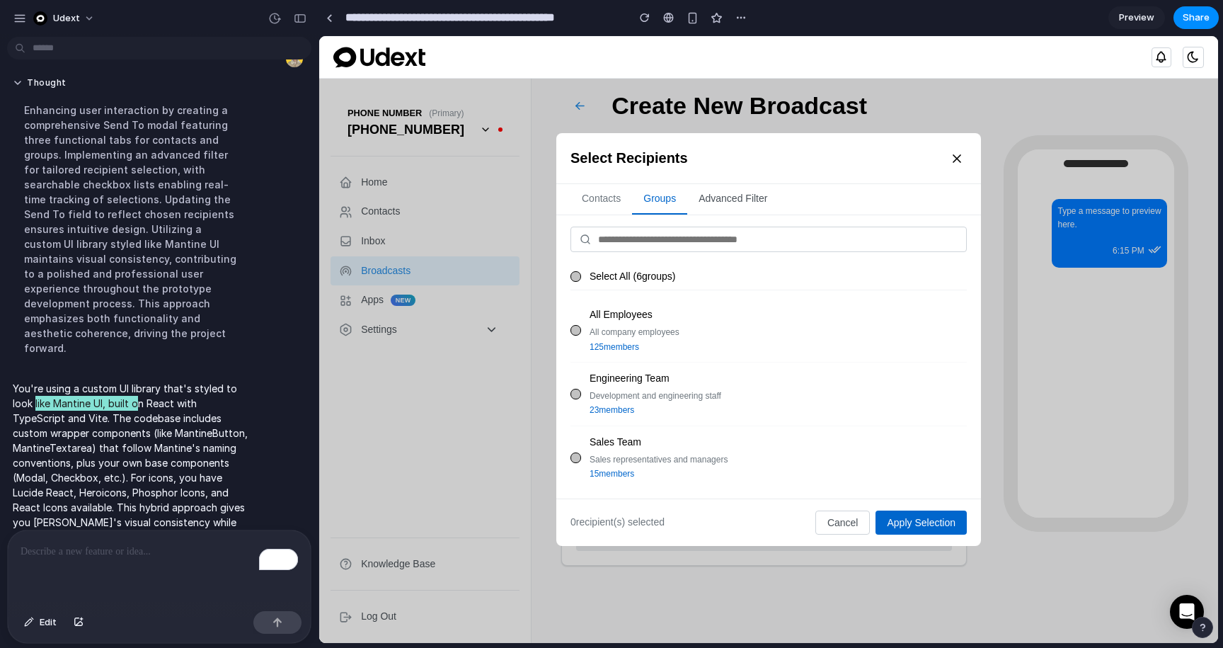
click at [728, 195] on button "Advanced Filter" at bounding box center [732, 199] width 91 height 30
